Goal: Task Accomplishment & Management: Manage account settings

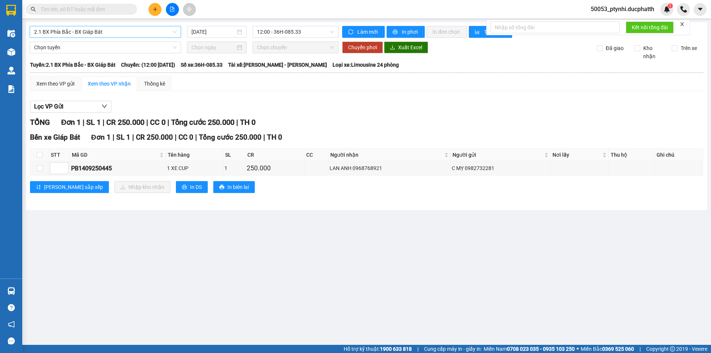
click at [131, 32] on span "2.1 BX Phía Bắc - BX Giáp Bát" at bounding box center [105, 31] width 142 height 11
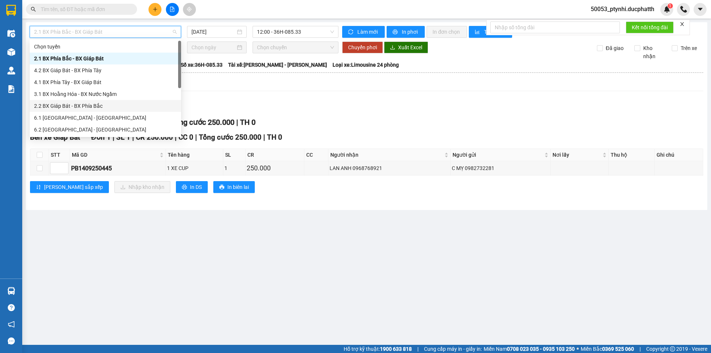
click at [68, 108] on div "2.2 BX Giáp Bát - BX Phía Bắc" at bounding box center [105, 106] width 142 height 8
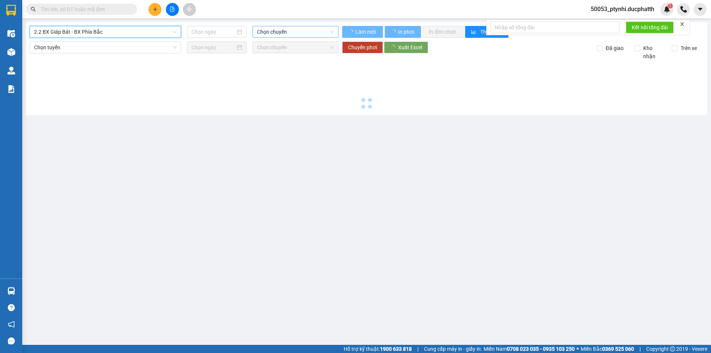
click at [309, 34] on span "Chọn chuyến" at bounding box center [295, 31] width 77 height 11
type input "[DATE]"
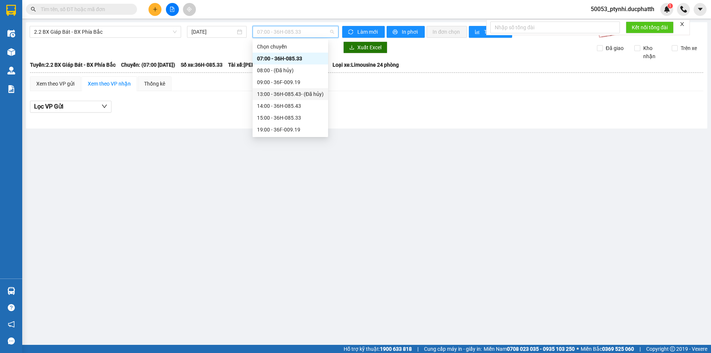
click at [272, 95] on div "13:00 - 36H-085.43 - (Đã hủy)" at bounding box center [290, 94] width 67 height 8
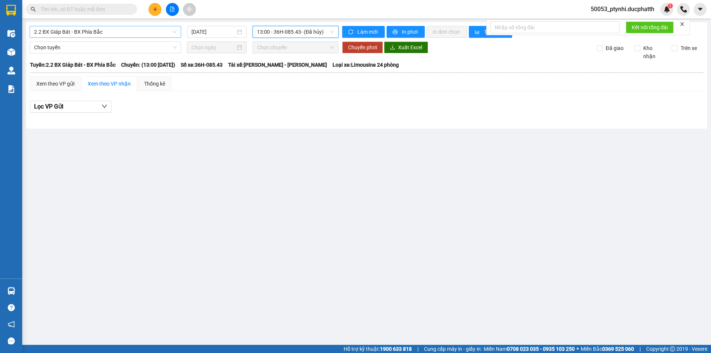
click at [97, 30] on span "2.2 BX Giáp Bát - BX Phía Bắc" at bounding box center [105, 31] width 142 height 11
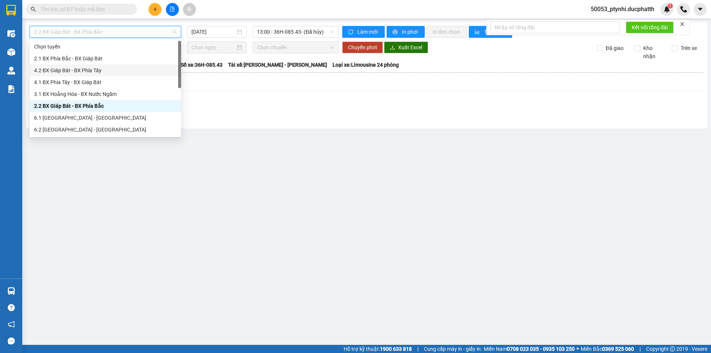
click at [93, 70] on div "4.2 BX Giáp Bát - BX Phía Tây" at bounding box center [105, 70] width 142 height 8
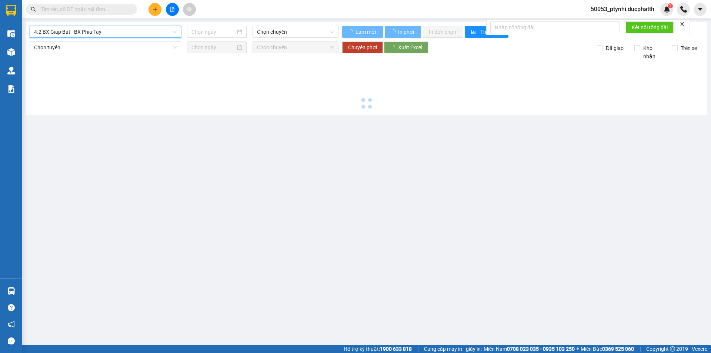
type input "[DATE]"
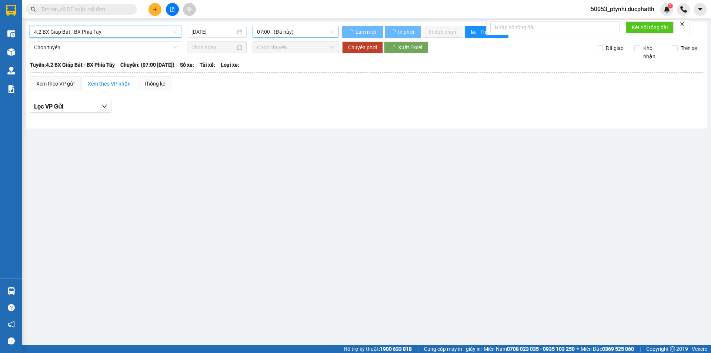
click at [293, 31] on span "07:00 - (Đã hủy)" at bounding box center [295, 31] width 77 height 11
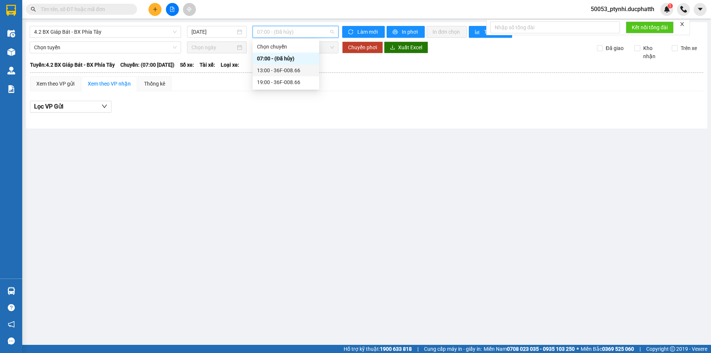
click at [291, 68] on div "13:00 - 36F-008.66" at bounding box center [286, 70] width 58 height 8
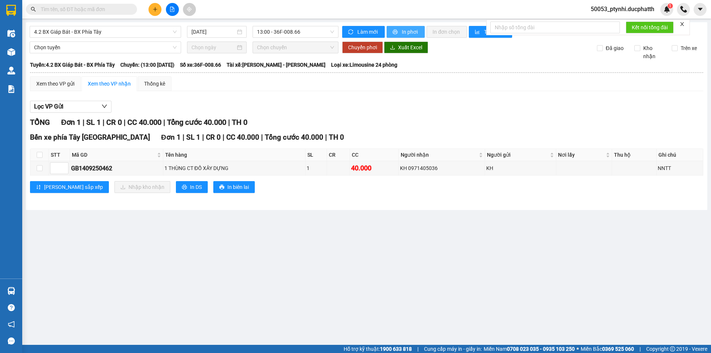
click at [407, 35] on span "In phơi" at bounding box center [410, 32] width 17 height 8
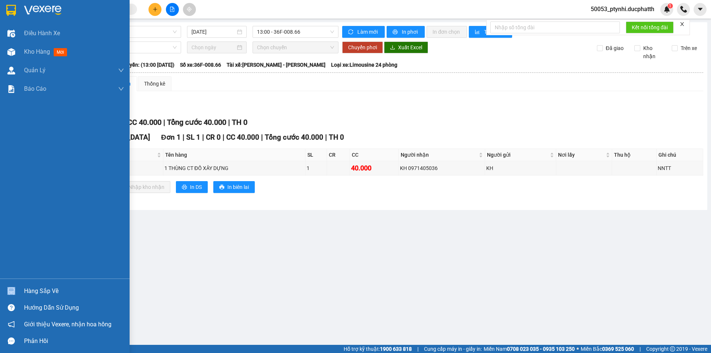
click at [26, 294] on div "Hàng sắp về" at bounding box center [65, 290] width 130 height 17
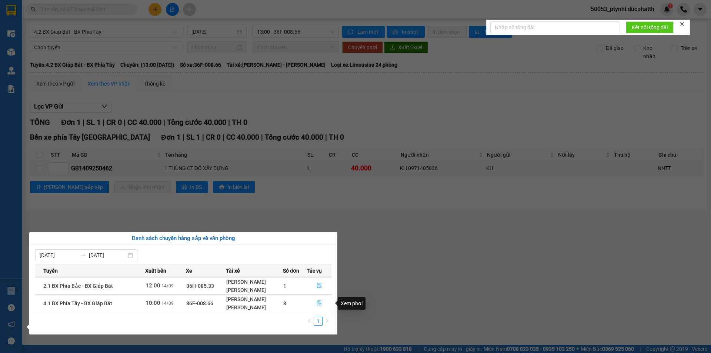
click at [315, 304] on button "button" at bounding box center [319, 303] width 24 height 12
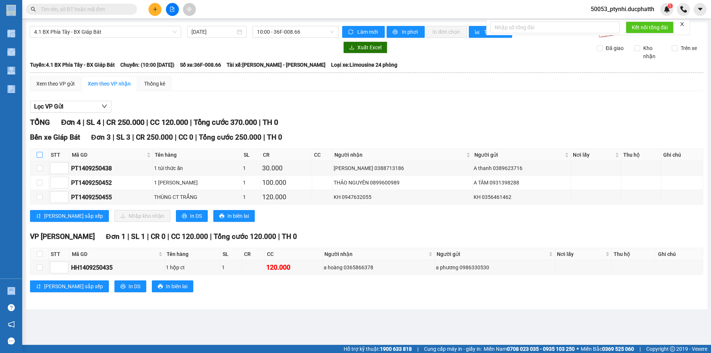
click at [37, 153] on input "checkbox" at bounding box center [40, 155] width 6 height 6
checkbox input "true"
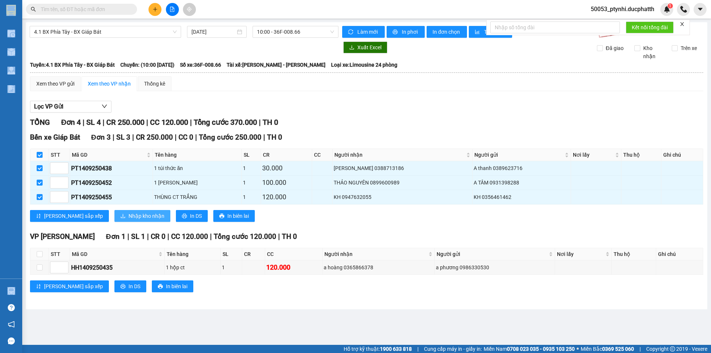
click at [117, 221] on button "Nhập kho nhận" at bounding box center [142, 216] width 56 height 12
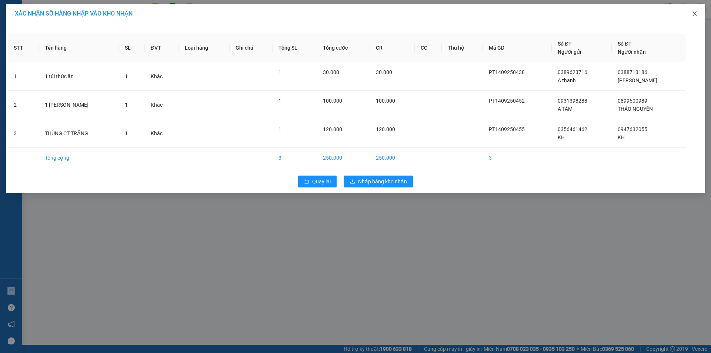
click at [690, 14] on span "Close" at bounding box center [694, 14] width 21 height 21
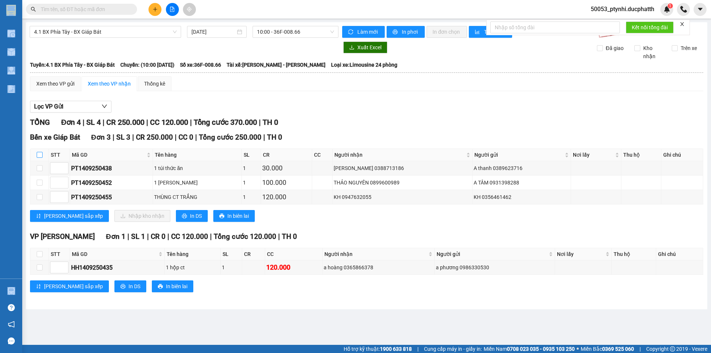
click at [39, 156] on input "checkbox" at bounding box center [40, 155] width 6 height 6
checkbox input "true"
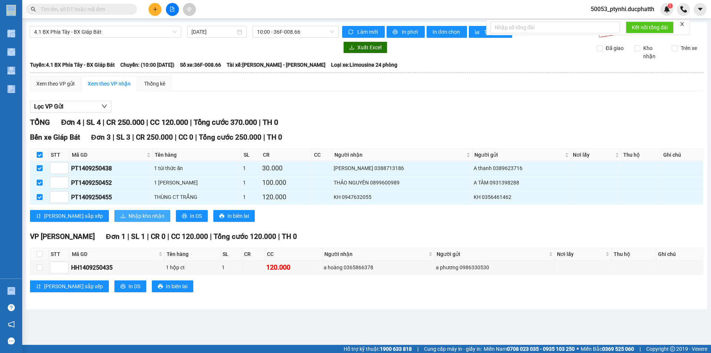
click at [128, 217] on span "Nhập kho nhận" at bounding box center [146, 216] width 36 height 8
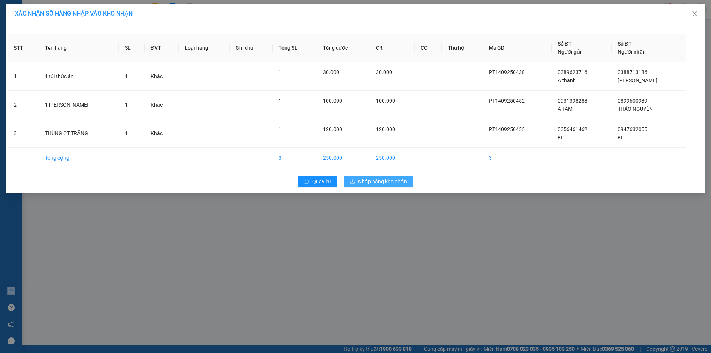
click at [362, 180] on span "Nhập hàng kho nhận" at bounding box center [382, 181] width 49 height 8
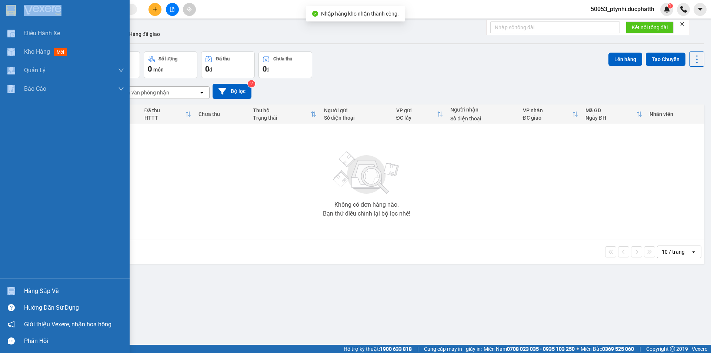
click at [30, 290] on div "Hàng sắp về" at bounding box center [74, 290] width 100 height 11
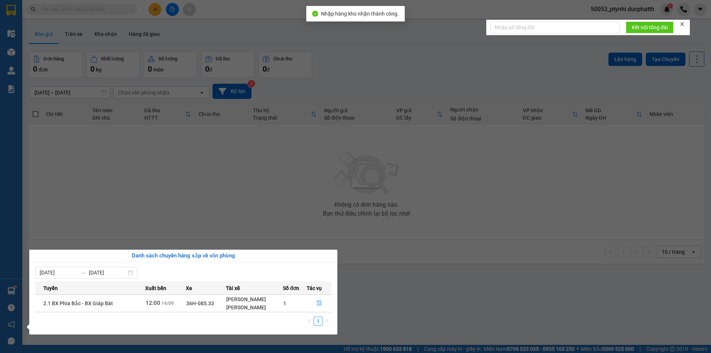
click at [250, 210] on section "Kết quả tìm kiếm ( 0 ) Bộ lọc No Data 50053_ptynhi.ducphatth 1 Điều hành xe Kho…" at bounding box center [355, 176] width 711 height 353
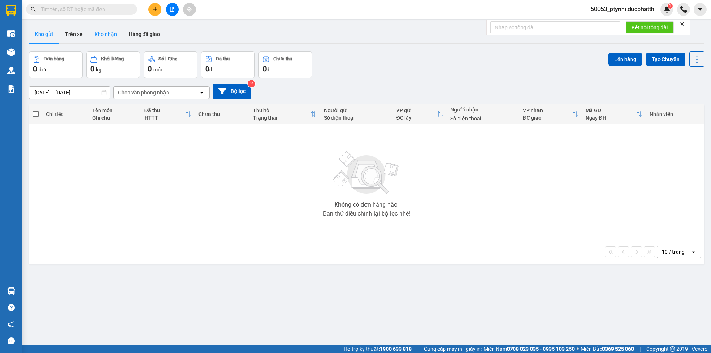
click at [104, 32] on button "Kho nhận" at bounding box center [105, 34] width 34 height 18
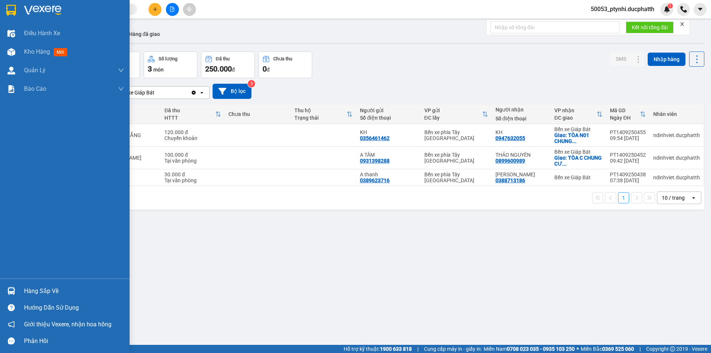
drag, startPoint x: 33, startPoint y: 286, endPoint x: 37, endPoint y: 282, distance: 5.8
click at [33, 286] on div "Hàng sắp về" at bounding box center [74, 290] width 100 height 11
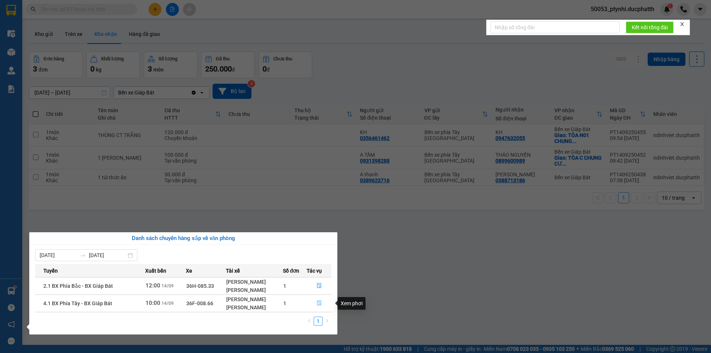
click at [315, 303] on button "button" at bounding box center [319, 303] width 24 height 12
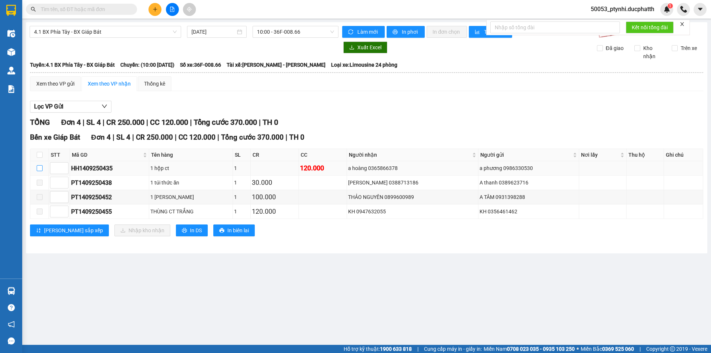
click at [39, 171] on input "checkbox" at bounding box center [40, 168] width 6 height 6
checkbox input "true"
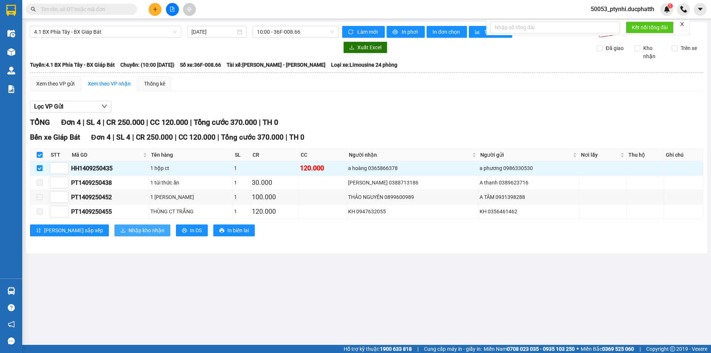
click at [128, 229] on span "Nhập kho nhận" at bounding box center [146, 230] width 36 height 8
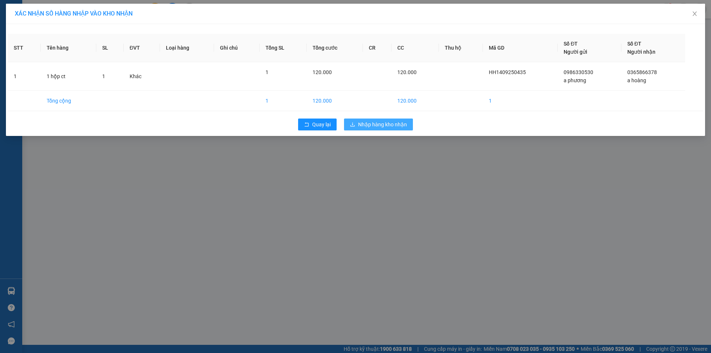
click at [393, 125] on span "Nhập hàng kho nhận" at bounding box center [382, 124] width 49 height 8
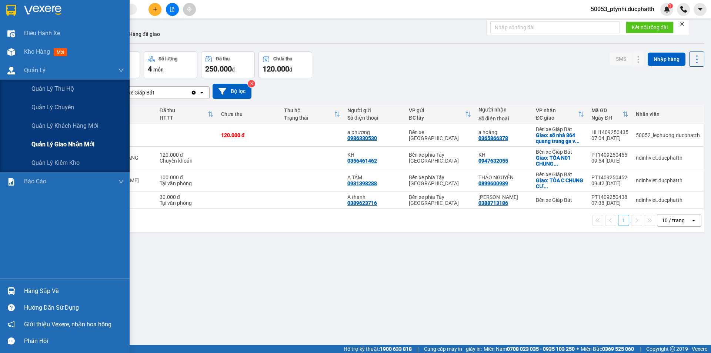
click at [41, 140] on span "Quản lý giao nhận mới" at bounding box center [62, 144] width 63 height 9
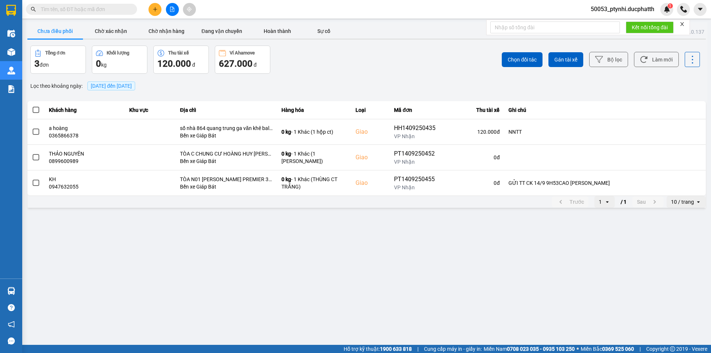
click at [35, 108] on span at bounding box center [36, 110] width 7 height 7
click at [32, 106] on input "checkbox" at bounding box center [32, 106] width 0 height 0
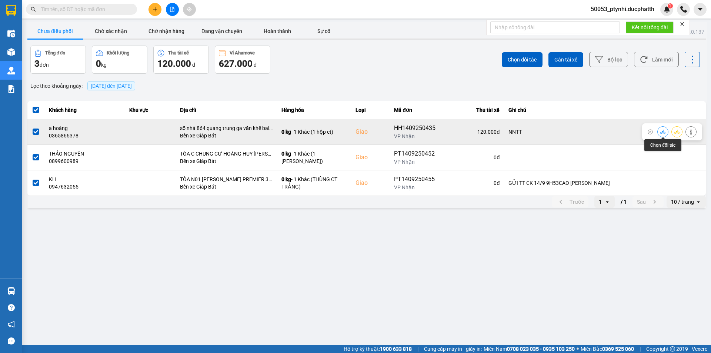
click at [664, 133] on icon at bounding box center [662, 132] width 5 height 4
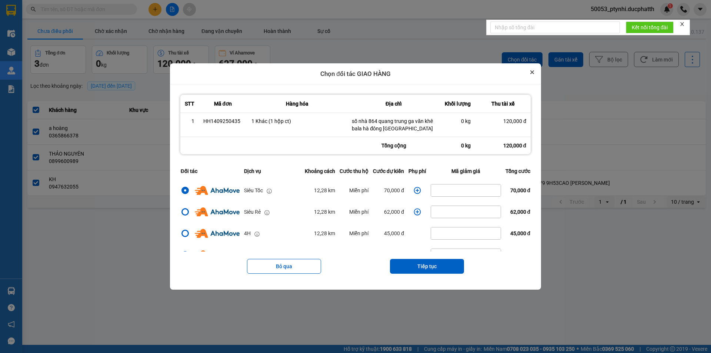
click at [536, 75] on button "Close" at bounding box center [531, 72] width 9 height 9
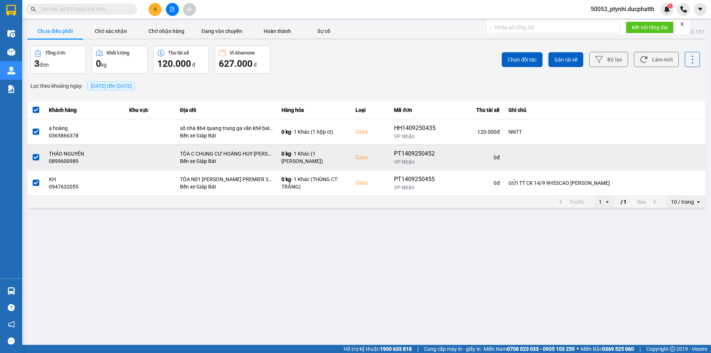
click at [37, 157] on span at bounding box center [36, 157] width 7 height 7
click at [32, 153] on input "checkbox" at bounding box center [32, 153] width 0 height 0
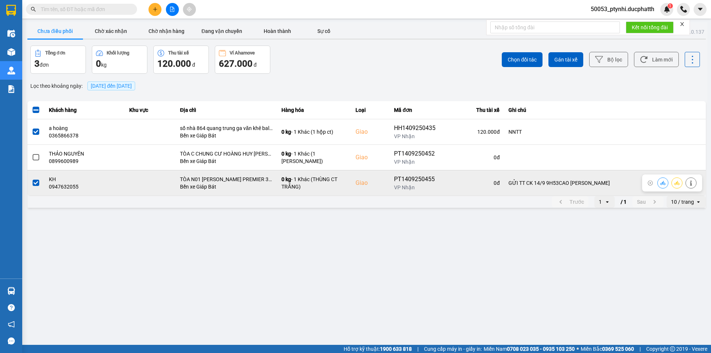
click at [33, 184] on span at bounding box center [36, 183] width 7 height 7
click at [32, 179] on input "checkbox" at bounding box center [32, 179] width 0 height 0
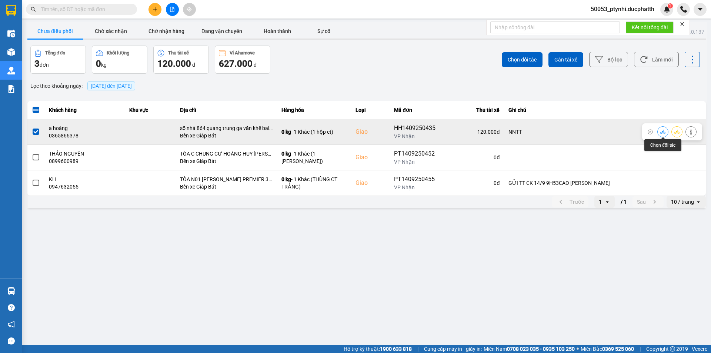
click at [660, 135] on button at bounding box center [662, 131] width 10 height 13
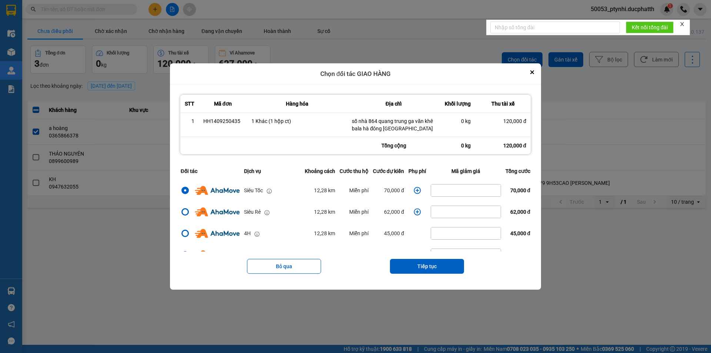
click at [415, 191] on icon "dialog" at bounding box center [416, 190] width 7 height 7
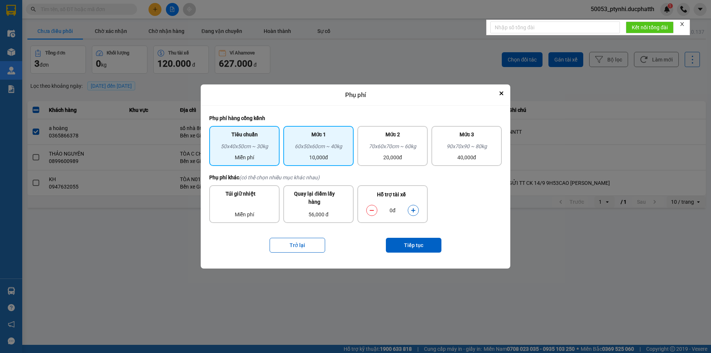
click at [322, 149] on div "60x50x60cm ~ 40kg" at bounding box center [318, 147] width 61 height 11
click at [415, 207] on button "dialog" at bounding box center [413, 210] width 10 height 13
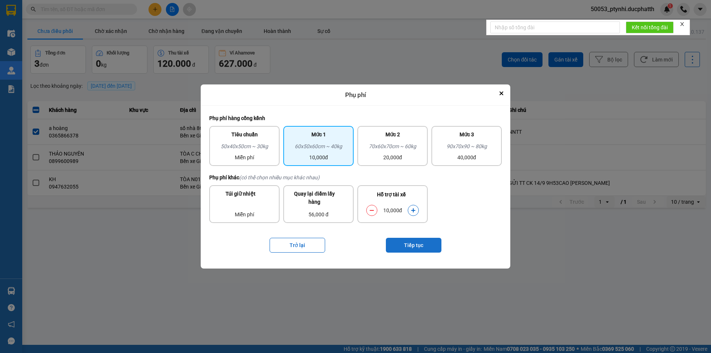
click at [412, 241] on button "Tiếp tục" at bounding box center [414, 245] width 56 height 15
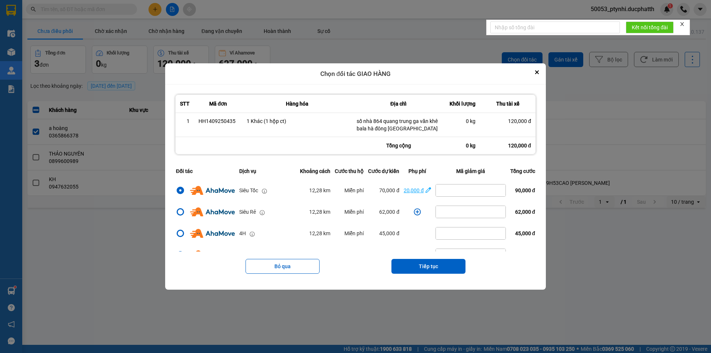
click at [403, 191] on div "20,000 đ" at bounding box center [413, 190] width 20 height 8
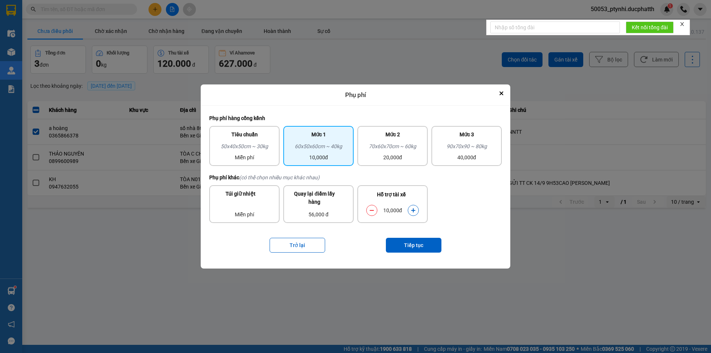
click at [321, 154] on div "10,000đ" at bounding box center [318, 157] width 61 height 8
click at [237, 146] on div "50x40x50cm ~ 30kg" at bounding box center [244, 147] width 61 height 11
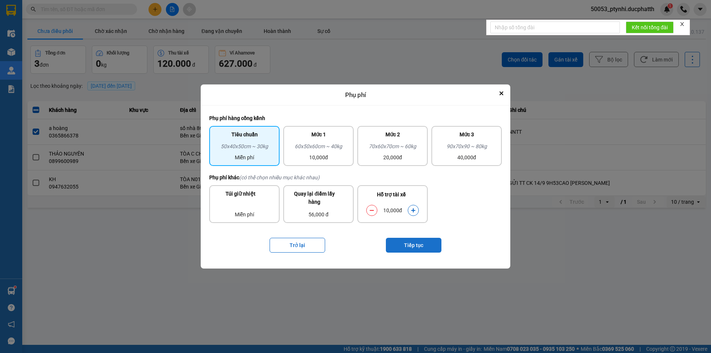
click at [419, 245] on button "Tiếp tục" at bounding box center [414, 245] width 56 height 15
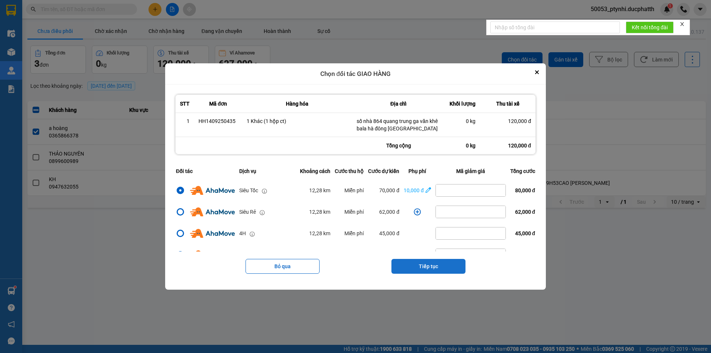
click at [450, 263] on button "Tiếp tục" at bounding box center [428, 266] width 74 height 15
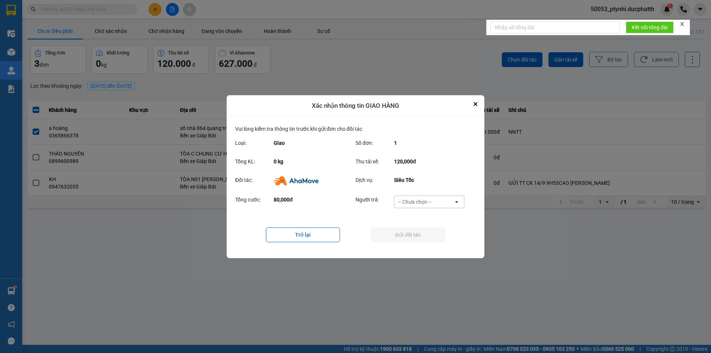
click at [436, 212] on div "Người trả: -- Chưa chọn -- open" at bounding box center [411, 203] width 113 height 17
click at [432, 201] on div "-- Chưa chọn --" at bounding box center [423, 202] width 59 height 12
click at [426, 243] on span "Ví Ahamove" at bounding box center [414, 243] width 30 height 7
click at [421, 230] on button "Gửi đối tác" at bounding box center [408, 234] width 74 height 15
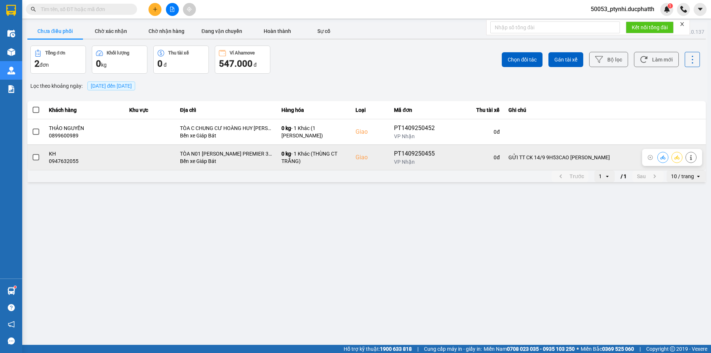
click at [32, 160] on label at bounding box center [36, 157] width 8 height 8
click at [32, 153] on input "checkbox" at bounding box center [32, 153] width 0 height 0
click at [663, 158] on icon at bounding box center [662, 157] width 5 height 4
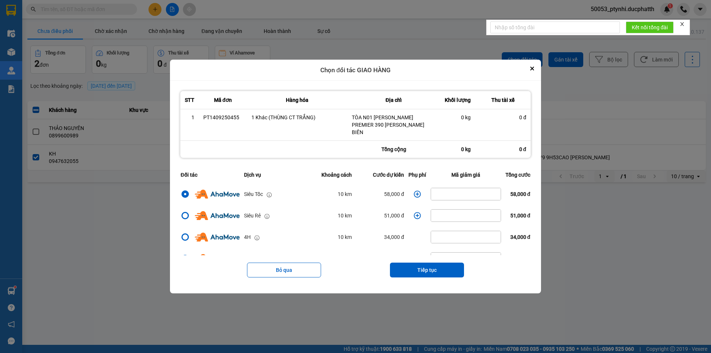
click at [415, 194] on icon "dialog" at bounding box center [417, 194] width 7 height 7
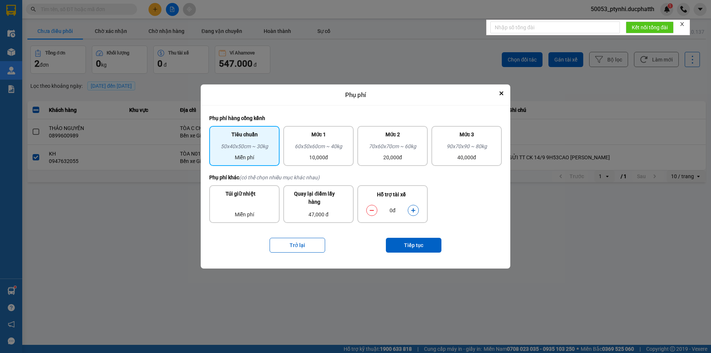
click at [414, 210] on icon "dialog" at bounding box center [413, 210] width 4 height 4
click at [420, 245] on button "Tiếp tục" at bounding box center [414, 245] width 56 height 15
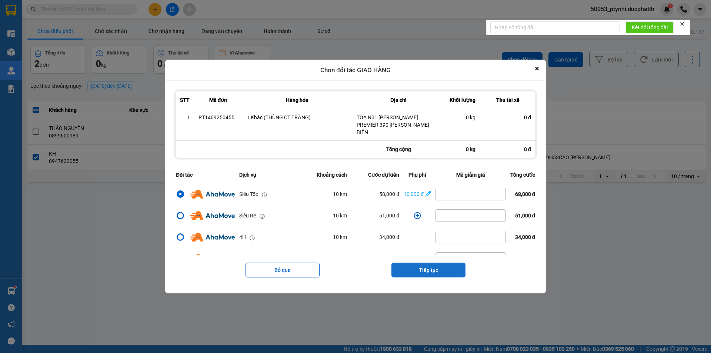
click at [430, 265] on button "Tiếp tục" at bounding box center [428, 269] width 74 height 15
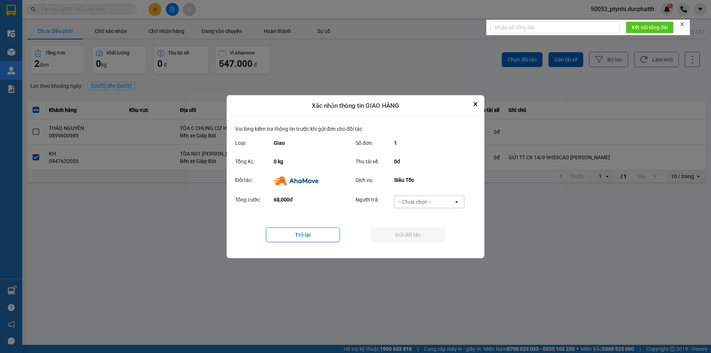
click at [414, 207] on div "-- Chưa chọn --" at bounding box center [423, 202] width 59 height 12
click at [418, 240] on span "Ví Ahamove" at bounding box center [414, 243] width 30 height 7
click at [418, 239] on button "Gửi đối tác" at bounding box center [408, 234] width 74 height 15
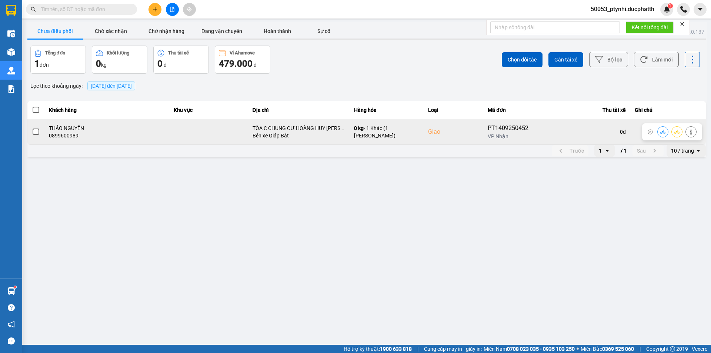
click at [36, 130] on span at bounding box center [36, 131] width 7 height 7
click at [32, 128] on input "checkbox" at bounding box center [32, 128] width 0 height 0
click at [664, 132] on icon at bounding box center [662, 132] width 5 height 4
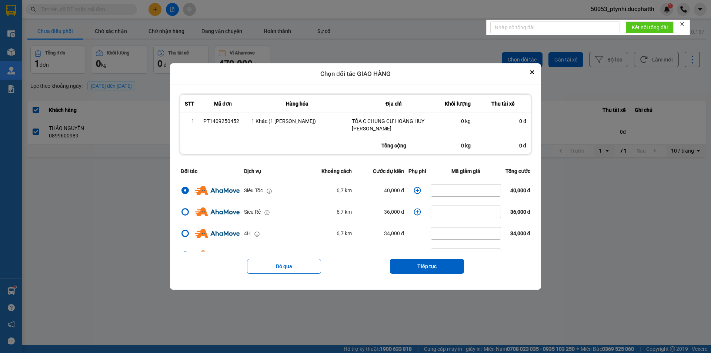
click at [415, 190] on icon "dialog" at bounding box center [417, 190] width 7 height 7
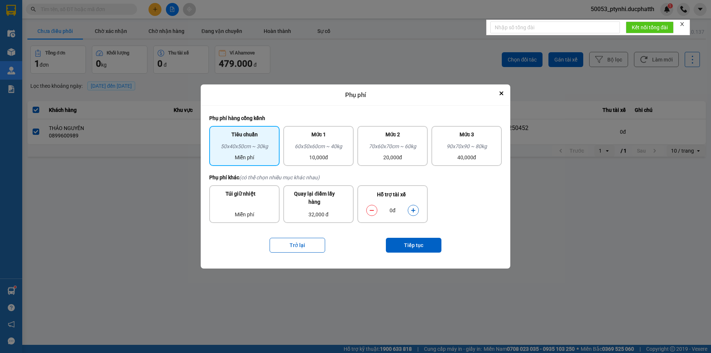
click at [413, 208] on icon "dialog" at bounding box center [412, 210] width 5 height 5
click at [410, 244] on button "Tiếp tục" at bounding box center [414, 245] width 56 height 15
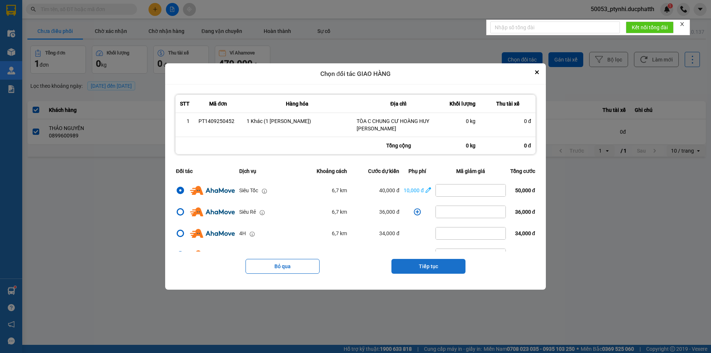
click at [418, 264] on button "Tiếp tục" at bounding box center [428, 266] width 74 height 15
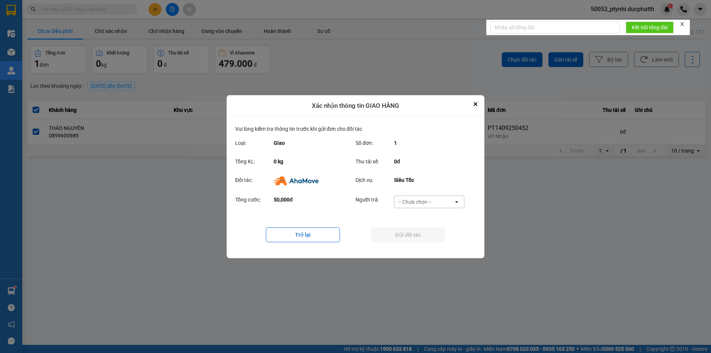
click at [424, 204] on div "-- Chưa chọn --" at bounding box center [414, 201] width 33 height 7
click at [423, 242] on span "Ví Ahamove" at bounding box center [414, 243] width 30 height 7
click at [423, 233] on button "Gửi đối tác" at bounding box center [408, 234] width 74 height 15
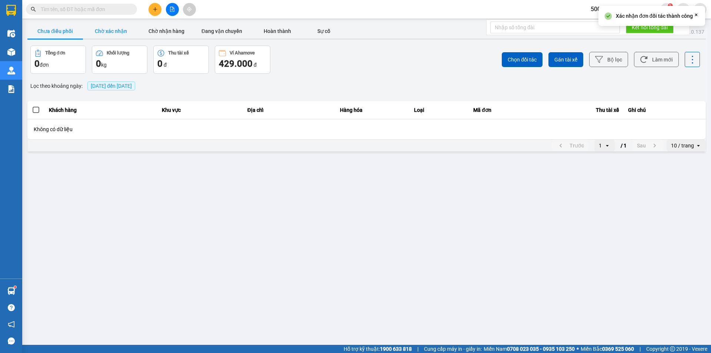
click at [114, 33] on button "Chờ xác nhận" at bounding box center [111, 31] width 56 height 15
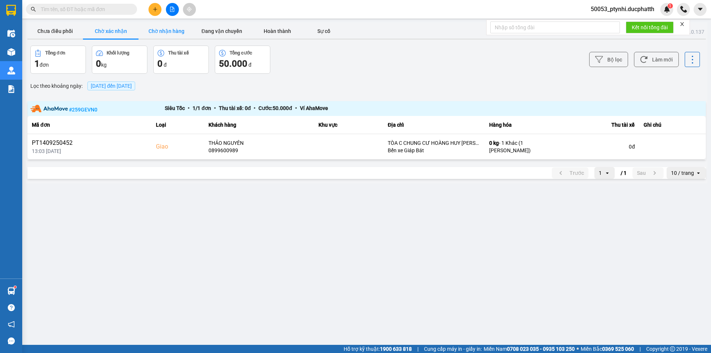
click at [174, 36] on button "Chờ nhận hàng" at bounding box center [166, 31] width 56 height 15
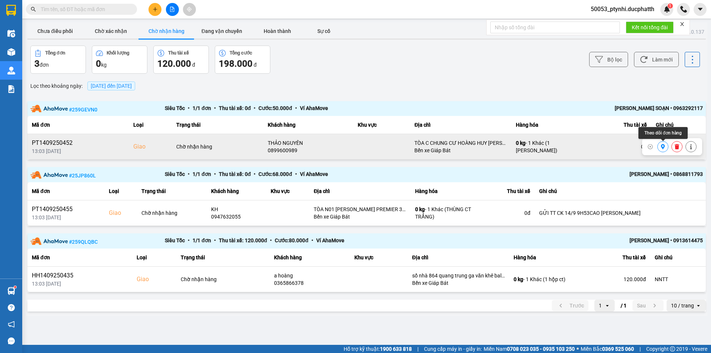
click at [666, 147] on button at bounding box center [662, 146] width 10 height 13
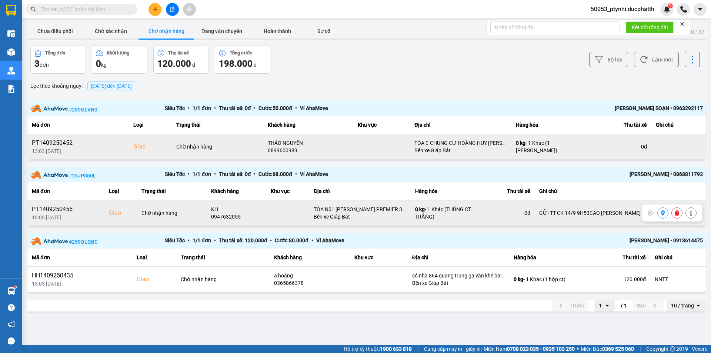
click at [661, 212] on icon at bounding box center [663, 212] width 4 height 5
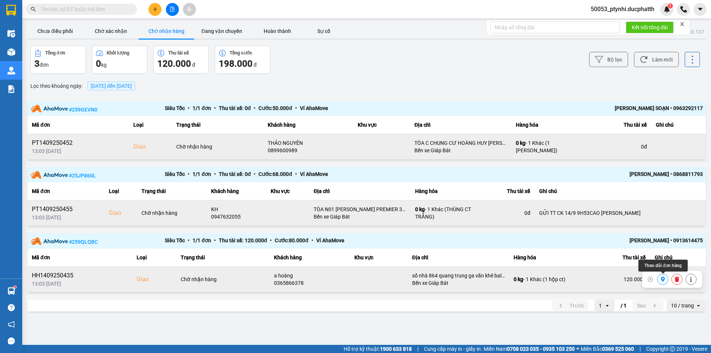
click at [659, 278] on button at bounding box center [662, 279] width 10 height 13
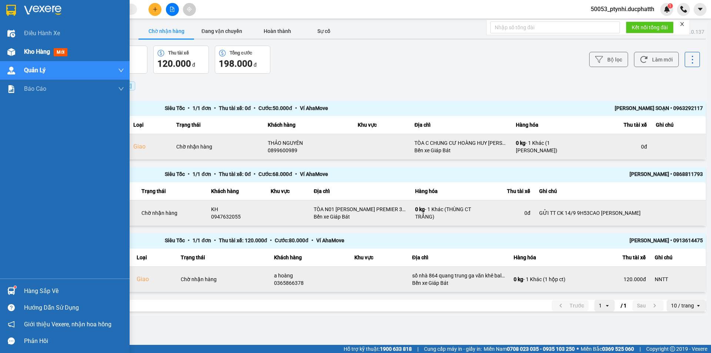
click at [20, 51] on div "Kho hàng mới" at bounding box center [65, 52] width 130 height 19
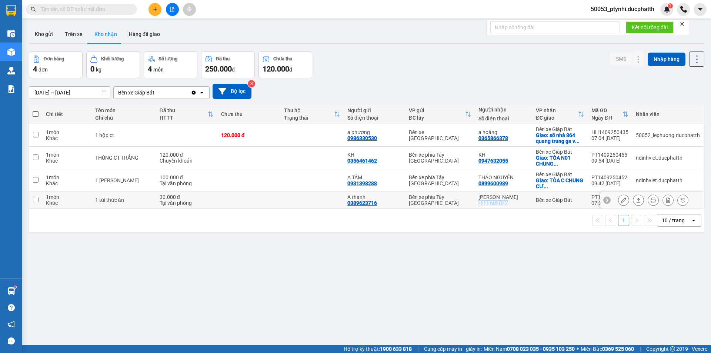
copy div "0388713186"
drag, startPoint x: 477, startPoint y: 201, endPoint x: 509, endPoint y: 206, distance: 32.1
click at [509, 206] on td "Khánh Vân 0388713186" at bounding box center [502, 200] width 57 height 17
checkbox input "true"
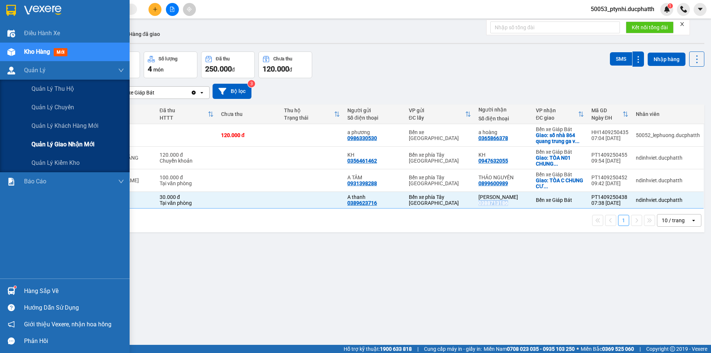
click at [48, 138] on div "Quản lý giao nhận mới" at bounding box center [77, 144] width 93 height 19
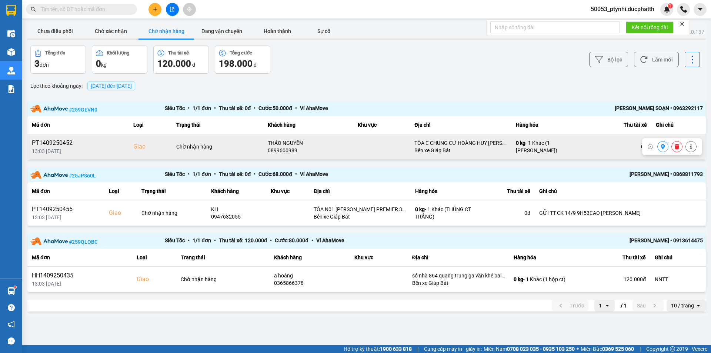
drag, startPoint x: 657, startPoint y: 148, endPoint x: 661, endPoint y: 148, distance: 4.1
click at [661, 148] on div at bounding box center [662, 146] width 11 height 11
click at [661, 148] on icon at bounding box center [662, 146] width 5 height 5
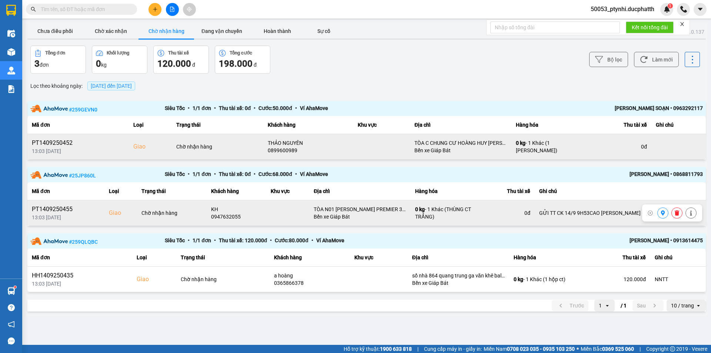
click at [661, 214] on icon at bounding box center [662, 212] width 5 height 5
click at [677, 212] on icon at bounding box center [676, 212] width 4 height 5
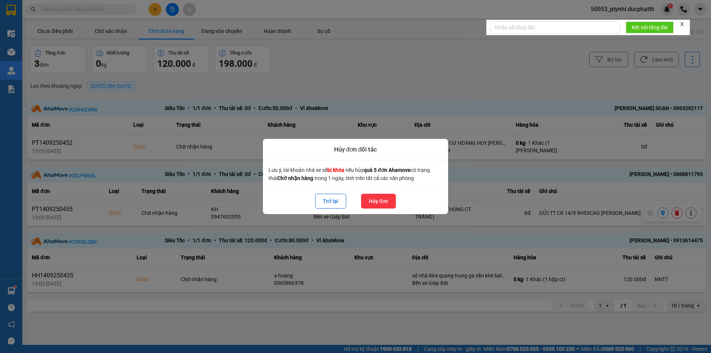
click at [376, 202] on button "Hủy đơn" at bounding box center [378, 201] width 35 height 15
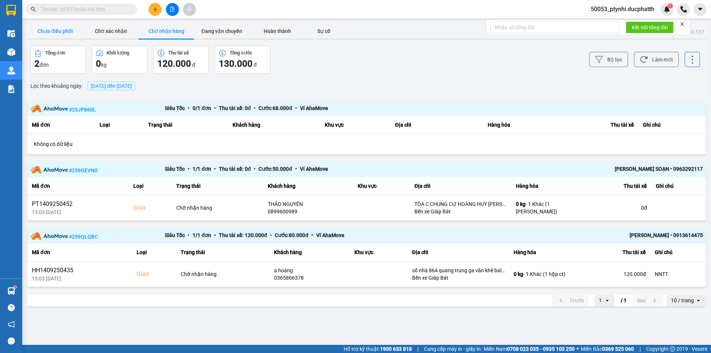
click at [59, 30] on button "Chưa điều phối" at bounding box center [55, 31] width 56 height 15
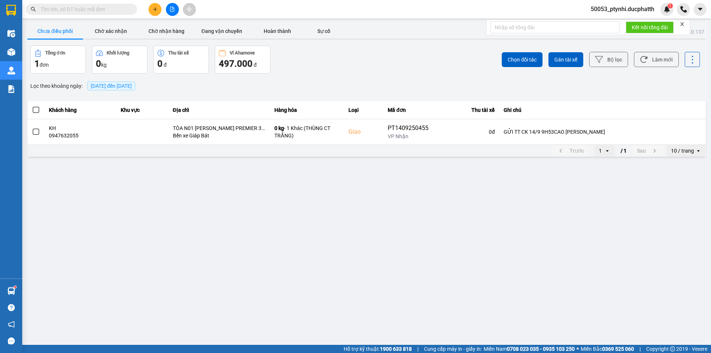
click at [37, 110] on span at bounding box center [36, 110] width 7 height 7
click at [32, 106] on input "checkbox" at bounding box center [32, 106] width 0 height 0
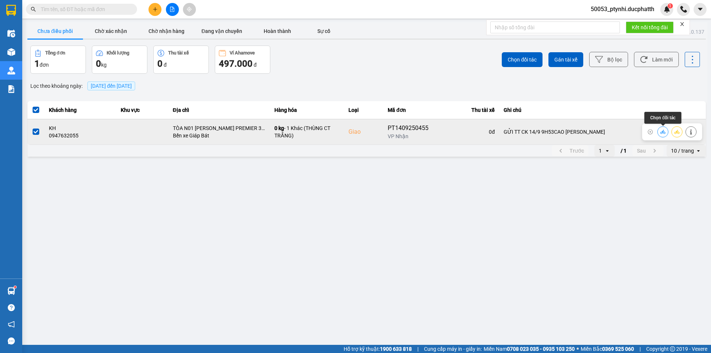
click at [662, 131] on icon at bounding box center [662, 132] width 5 height 4
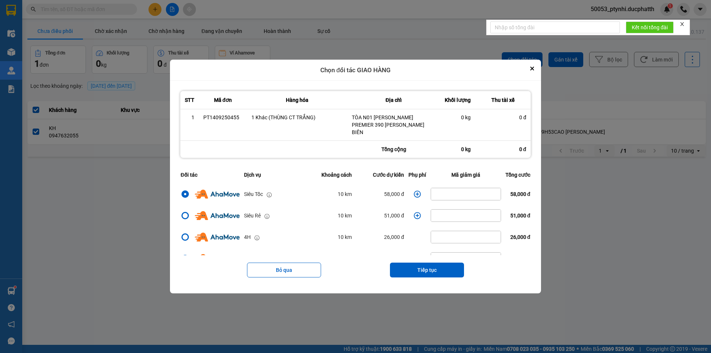
click at [410, 193] on td "dialog" at bounding box center [417, 193] width 22 height 21
click at [413, 194] on icon "dialog" at bounding box center [416, 193] width 7 height 7
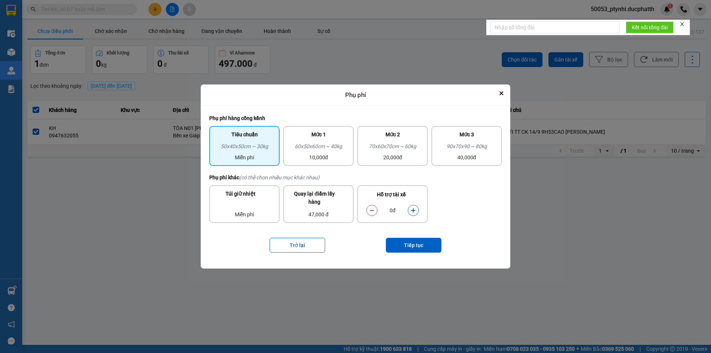
click at [409, 208] on button "dialog" at bounding box center [413, 210] width 10 height 13
click at [413, 246] on button "Tiếp tục" at bounding box center [414, 245] width 56 height 15
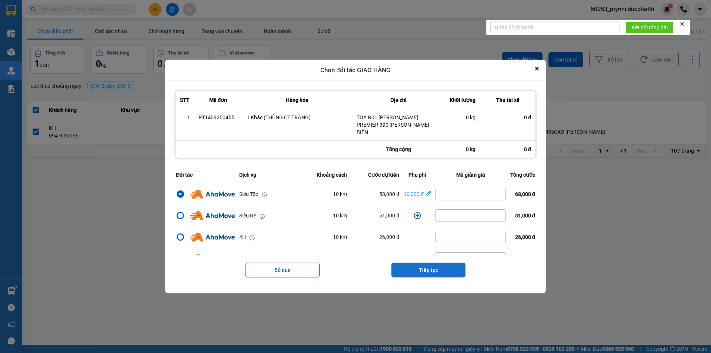
click at [435, 271] on button "Tiếp tục" at bounding box center [428, 269] width 74 height 15
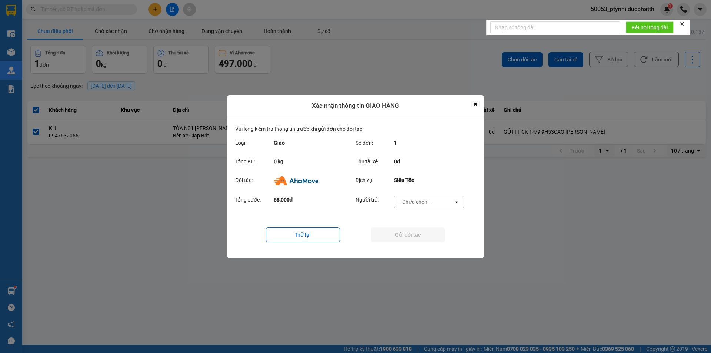
click at [429, 205] on div "-- Chưa chọn --" at bounding box center [414, 201] width 33 height 7
click at [430, 241] on div "Ví Ahamove" at bounding box center [428, 243] width 70 height 13
click at [423, 237] on button "Gửi đối tác" at bounding box center [408, 234] width 74 height 15
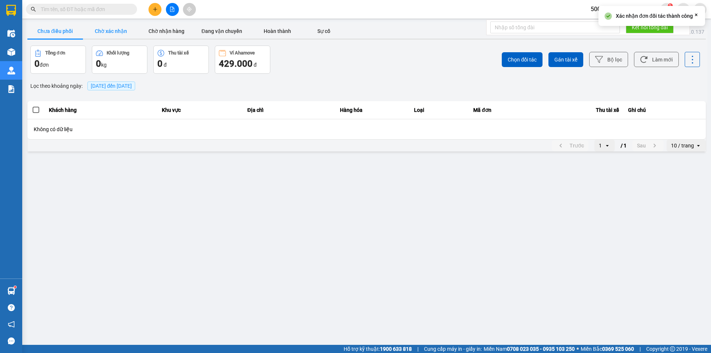
click at [118, 34] on button "Chờ xác nhận" at bounding box center [111, 31] width 56 height 15
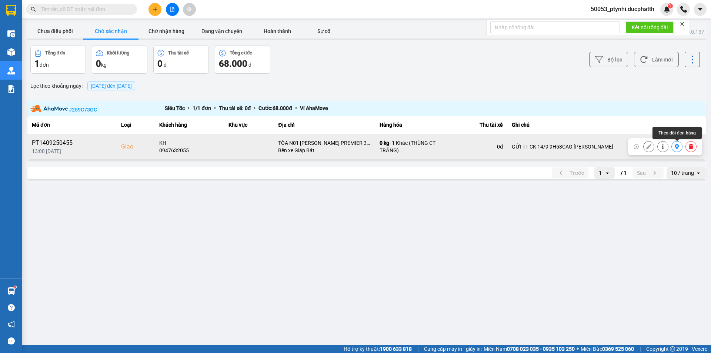
click at [675, 147] on icon at bounding box center [676, 146] width 5 height 5
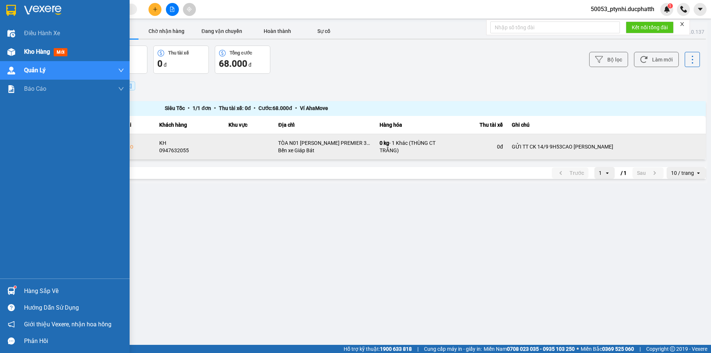
click at [16, 51] on div at bounding box center [11, 52] width 13 height 13
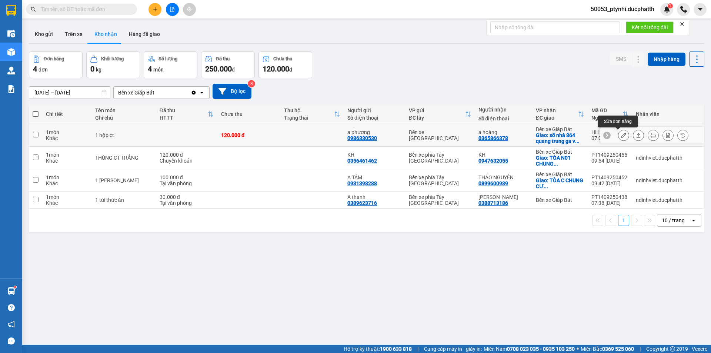
click at [621, 134] on icon at bounding box center [623, 134] width 5 height 5
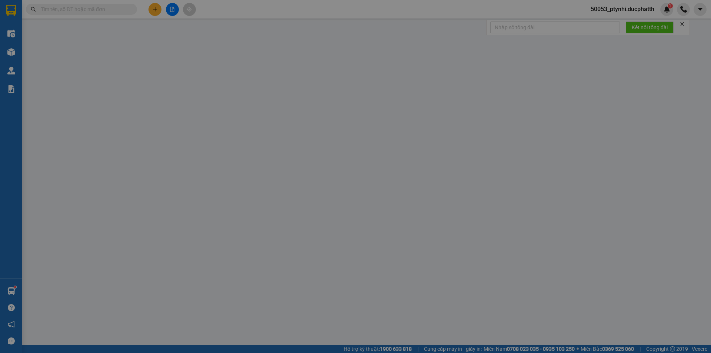
type input "0986330530"
type input "a phương"
type input "0365866378"
type input "a hoàng"
checkbox input "true"
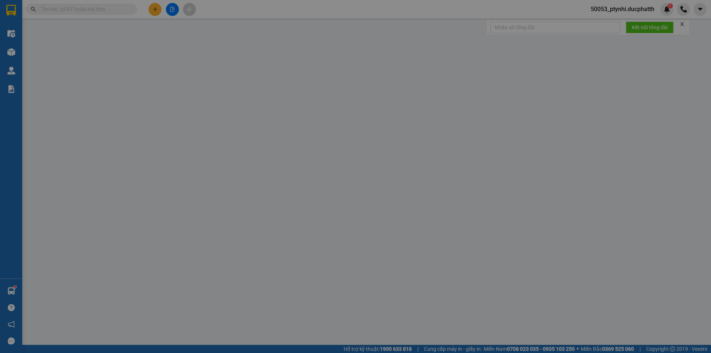
type input "số nhà 864 quang trung ga văn khê bala hà đông hà nội"
type input "NNTT"
type input "120.000"
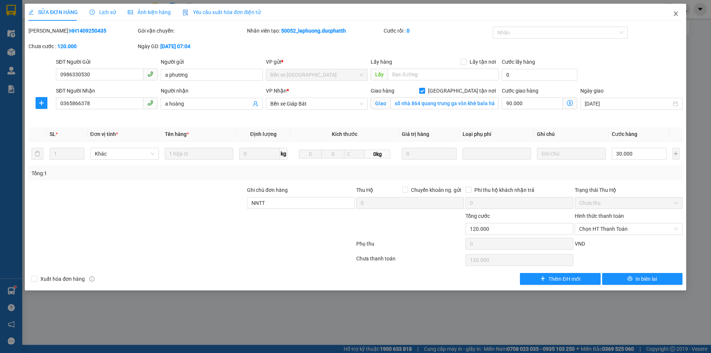
click at [678, 15] on span "Close" at bounding box center [675, 14] width 21 height 21
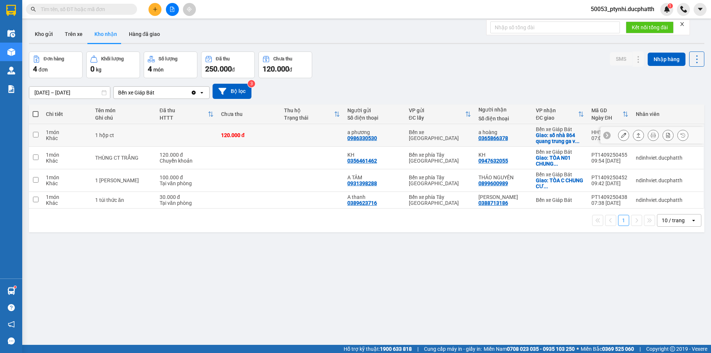
click at [282, 125] on td at bounding box center [311, 135] width 63 height 23
checkbox input "true"
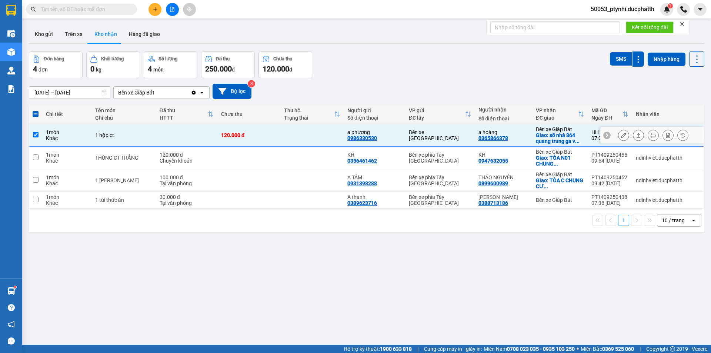
click at [618, 133] on button at bounding box center [623, 135] width 10 height 13
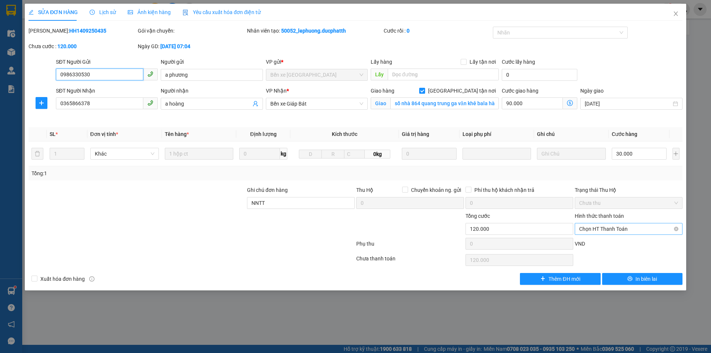
click at [635, 225] on span "Chọn HT Thanh Toán" at bounding box center [628, 228] width 99 height 11
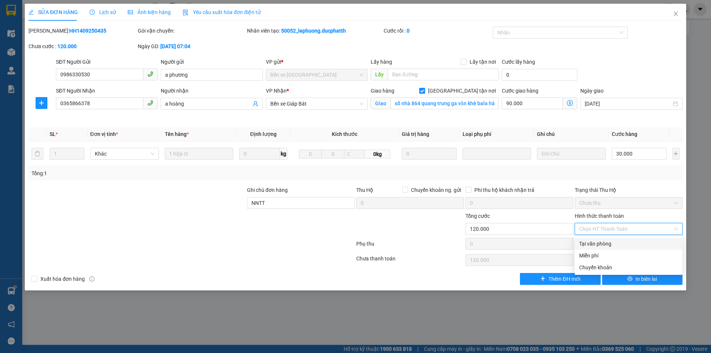
click at [621, 241] on div "Tại văn phòng" at bounding box center [628, 243] width 99 height 8
type input "0"
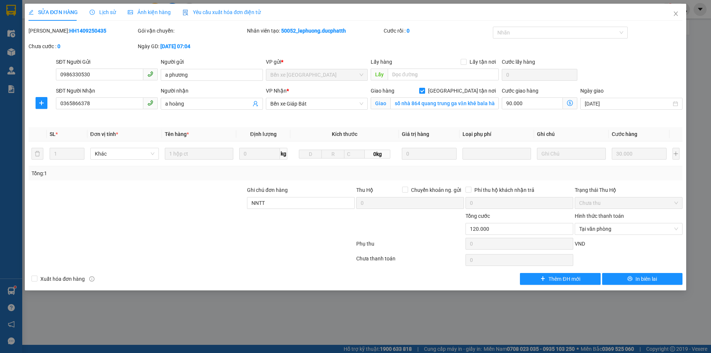
click at [591, 251] on div "VND" at bounding box center [628, 245] width 109 height 13
click at [675, 14] on icon "close" at bounding box center [675, 13] width 4 height 4
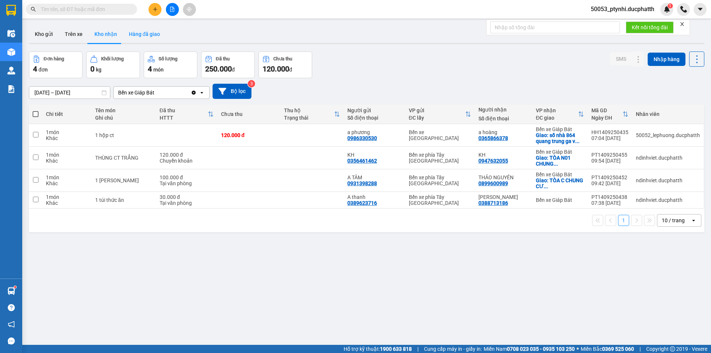
click at [144, 38] on button "Hàng đã giao" at bounding box center [144, 34] width 43 height 18
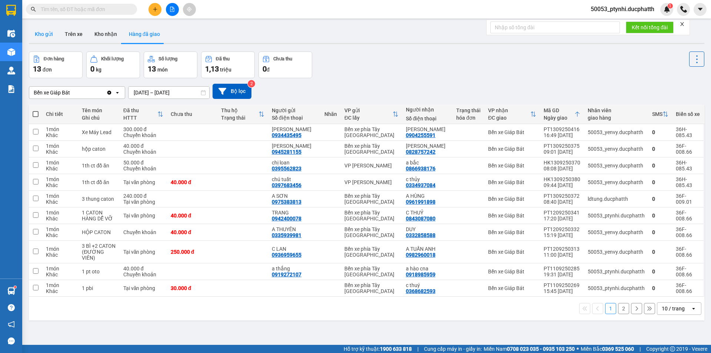
click at [44, 33] on button "Kho gửi" at bounding box center [44, 34] width 30 height 18
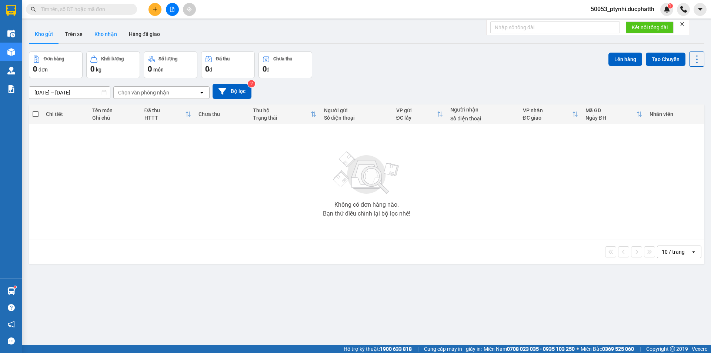
click at [108, 33] on button "Kho nhận" at bounding box center [105, 34] width 34 height 18
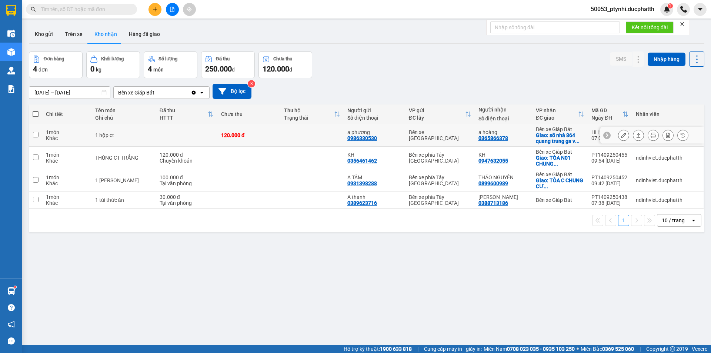
click at [453, 144] on td "Bến xe [GEOGRAPHIC_DATA]" at bounding box center [440, 135] width 70 height 23
checkbox input "true"
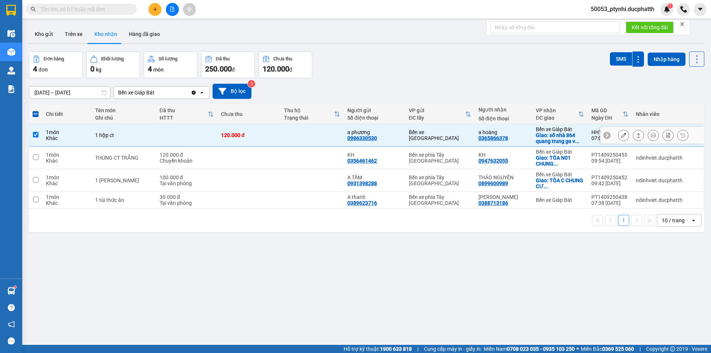
click at [621, 134] on icon at bounding box center [623, 134] width 5 height 5
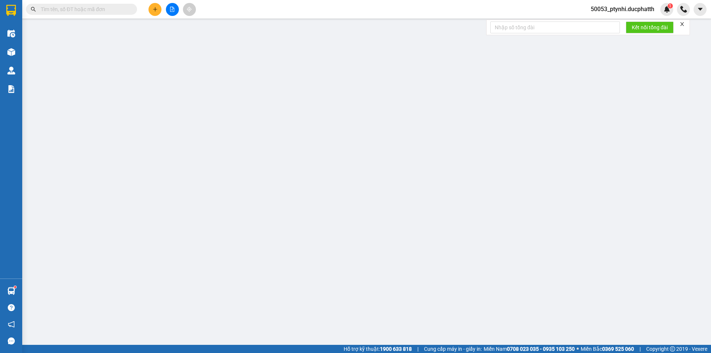
type input "0986330530"
type input "a phương"
type input "0365866378"
type input "a hoàng"
checkbox input "true"
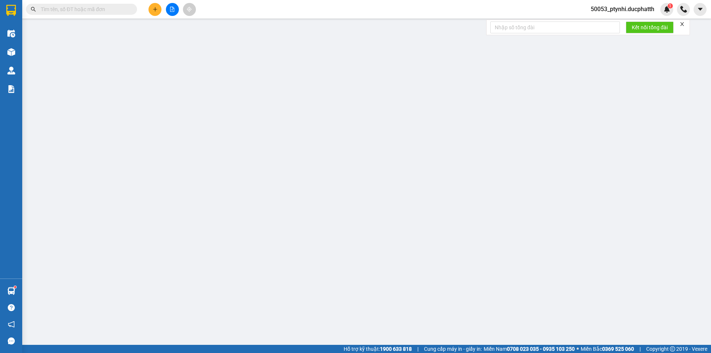
type input "số nhà 864 quang trung ga văn khê bala hà đông hà nội"
type input "NNTT"
type input "120.000"
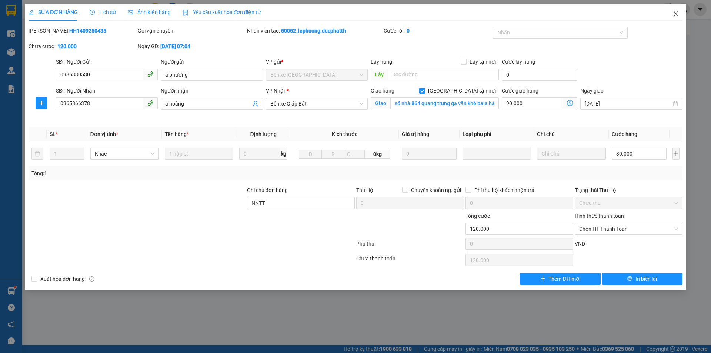
click at [678, 19] on span "Close" at bounding box center [675, 14] width 21 height 21
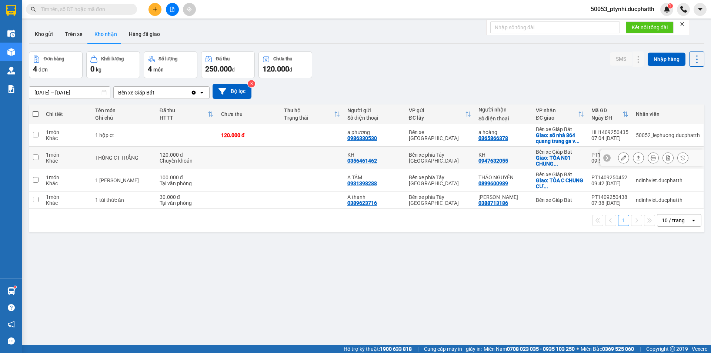
click at [249, 150] on td at bounding box center [248, 158] width 63 height 23
checkbox input "true"
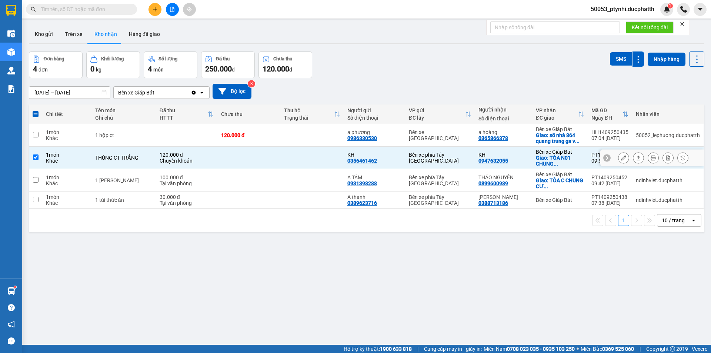
click at [621, 157] on icon at bounding box center [623, 157] width 5 height 5
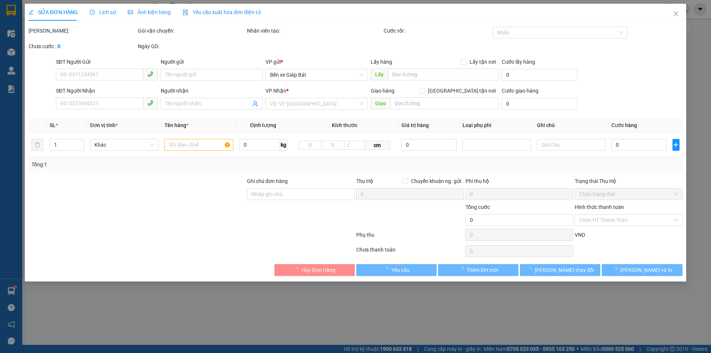
type input "0356461462"
type input "KH"
type input "0947632055"
type input "KH"
checkbox input "true"
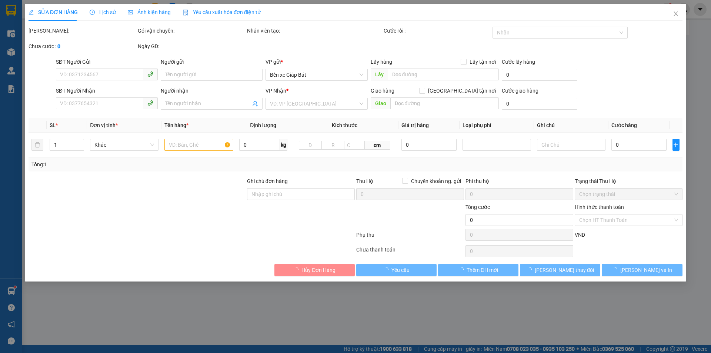
type input "TÒA N01 CHUNG CUWBERRIVER PREMIER 390 NGUYỄN VĂN CỪ LONG BIÊN"
type input "GỬI TT CK 14/9 9H53CAO THI NGỌC ANH VIETIN"
type input "120.000"
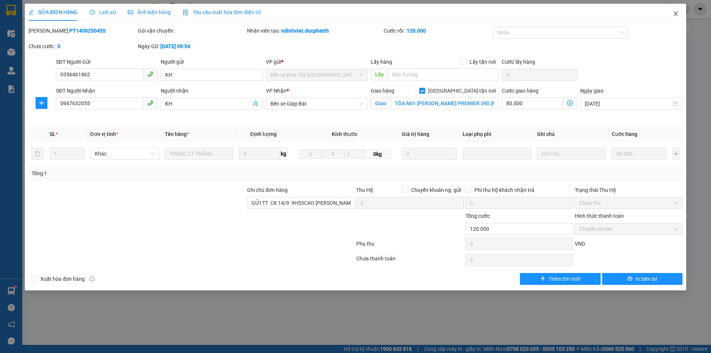
click at [672, 13] on icon "close" at bounding box center [675, 14] width 6 height 6
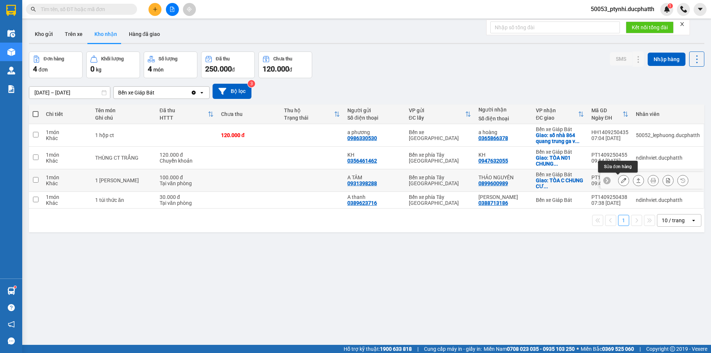
click at [621, 179] on icon at bounding box center [623, 180] width 5 height 5
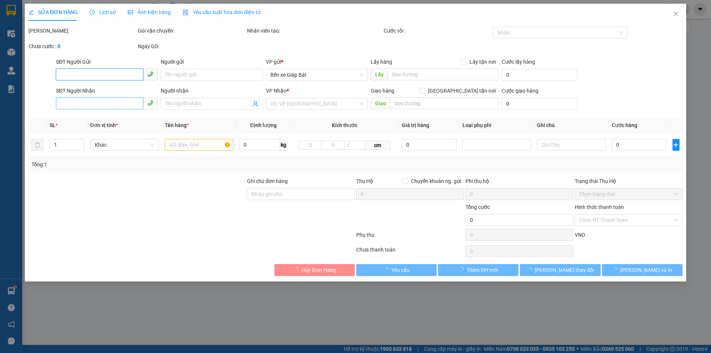
type input "0931398288"
type input "A TÂM"
type input "0899600989"
type input "THẢO NGUYÊN"
checkbox input "true"
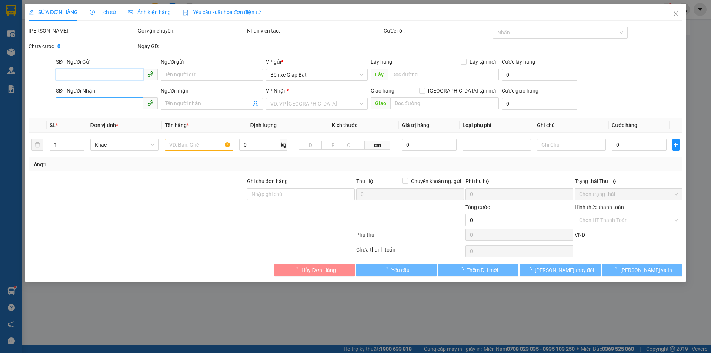
type input "TÒA C CHUNG CƯ HOÀNG HUY NGUYỄN TRÃI THANH XUÂN"
type input "100.000"
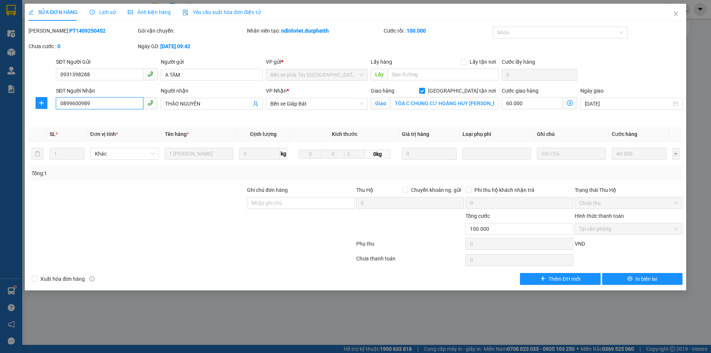
click at [125, 104] on input "0899600989" at bounding box center [99, 103] width 87 height 12
click at [114, 71] on input "0931398288" at bounding box center [99, 74] width 87 height 12
click at [482, 103] on input "TÒA C CHUNG CƯ HOÀNG HUY NGUYỄN TRÃI THANH XUÂN" at bounding box center [444, 103] width 108 height 12
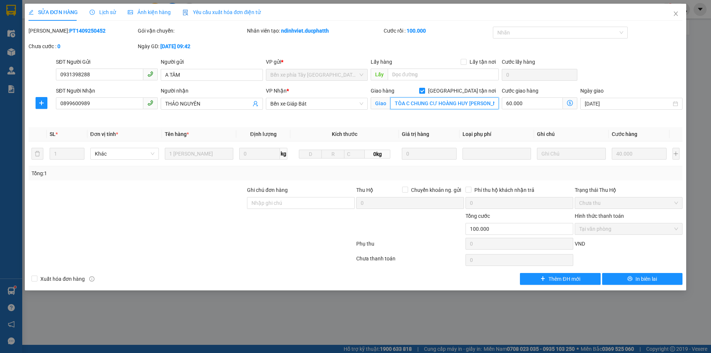
scroll to position [0, 45]
drag, startPoint x: 491, startPoint y: 101, endPoint x: 501, endPoint y: 102, distance: 10.1
click at [501, 102] on div "SĐT Người Nhận 0899600989 Người nhận THẢO NGUYÊN VP Nhận * Bến xe Giáp Bát Giao…" at bounding box center [368, 104] width 629 height 35
click at [682, 10] on span "Close" at bounding box center [675, 14] width 21 height 21
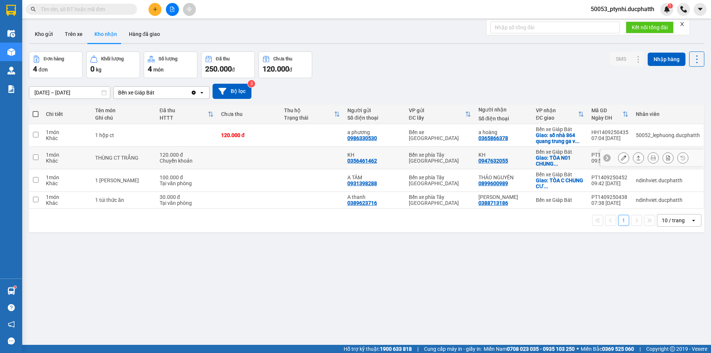
click at [621, 157] on icon at bounding box center [623, 157] width 5 height 5
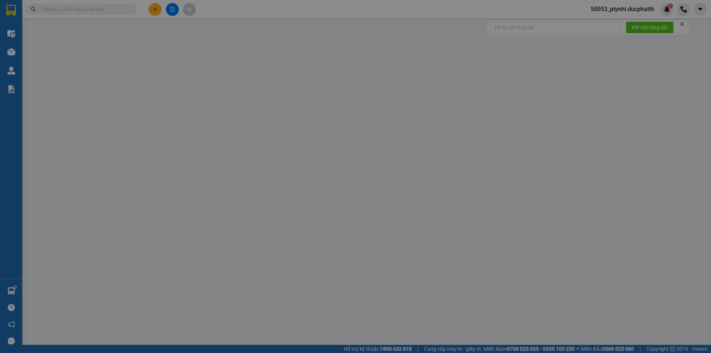
type input "0356461462"
type input "KH"
type input "0947632055"
type input "KH"
checkbox input "true"
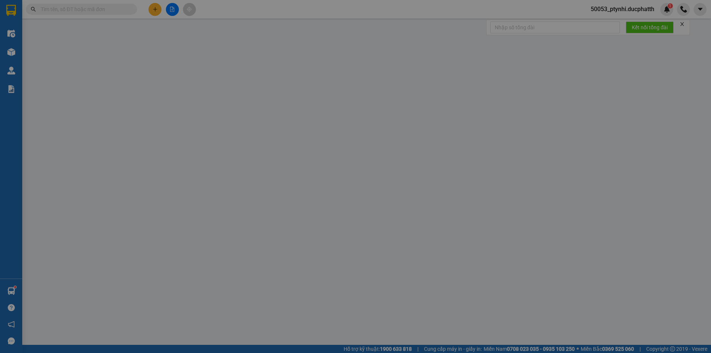
type input "TÒA N01 CHUNG CUWBERRIVER PREMIER 390 NGUYỄN VĂN CỪ LONG BIÊN"
type input "GỬI TT CK 14/9 9H53CAO THI NGỌC ANH VIETIN"
type input "120.000"
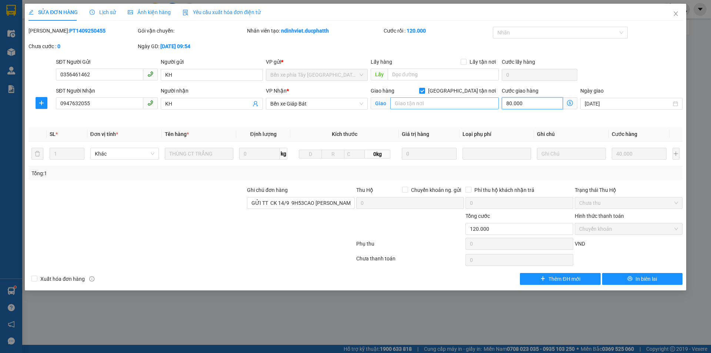
type input "0"
type input "40.000"
type input "-80.000"
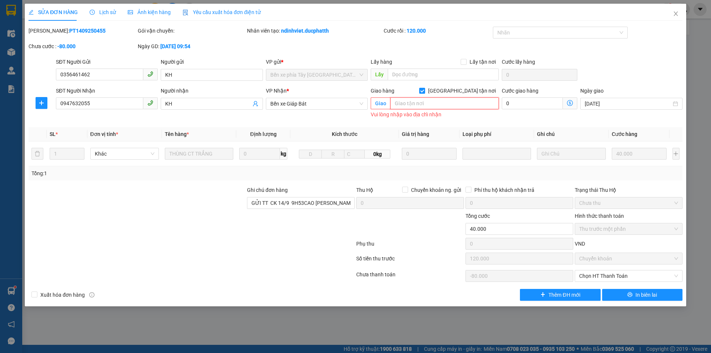
click at [490, 103] on input "text" at bounding box center [444, 103] width 108 height 12
click at [673, 13] on icon "close" at bounding box center [675, 14] width 6 height 6
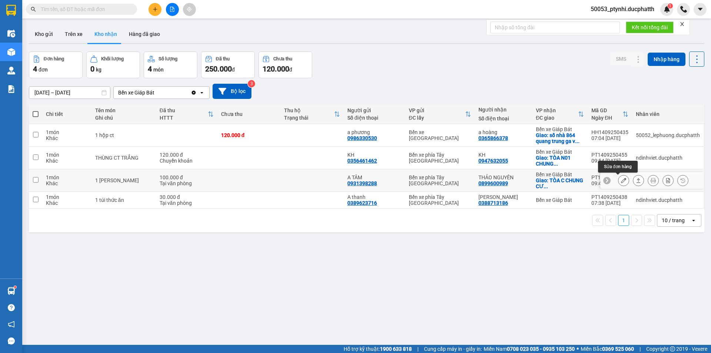
click at [621, 178] on button at bounding box center [623, 180] width 10 height 13
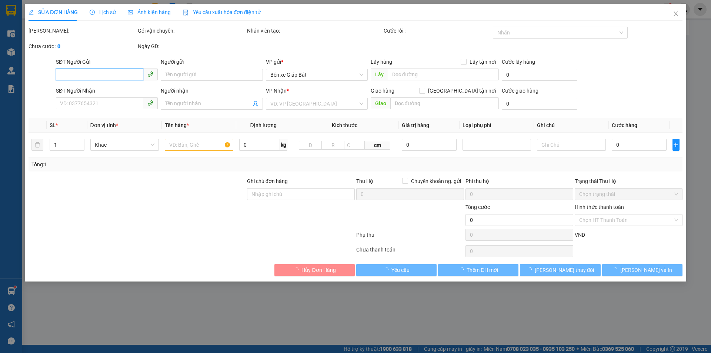
type input "0931398288"
type input "A TÂM"
type input "0899600989"
type input "THẢO NGUYÊN"
checkbox input "true"
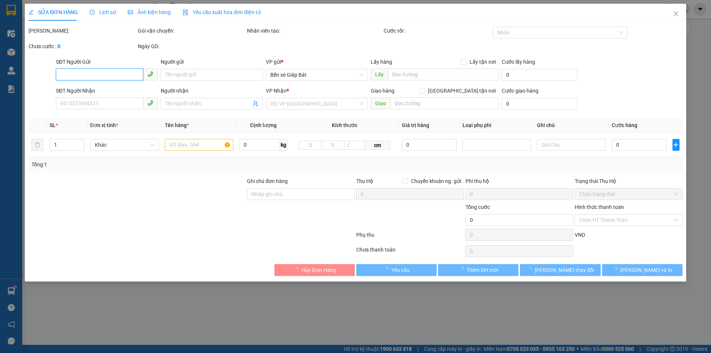
type input "TÒA C CHUNG CƯ HOÀNG HUY NGUYỄN TRÃI THANH XUÂN"
type input "100.000"
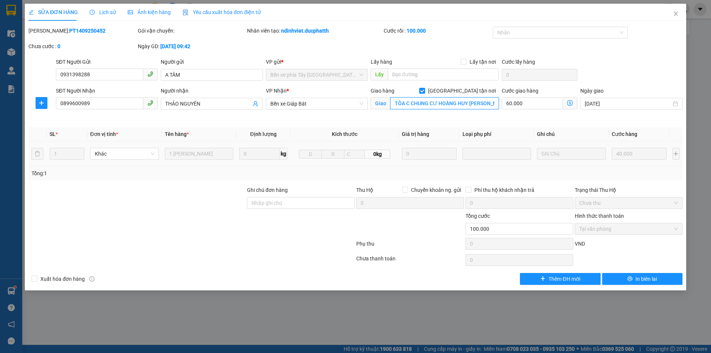
click at [497, 102] on input "TÒA C CHUNG CƯ HOÀNG HUY NGUYỄN TRÃI THANH XUÂN" at bounding box center [444, 103] width 108 height 12
click at [499, 103] on div "Giao hàng Giao tận nơi Giao TÒA C CHUNG CƯ HOÀNG HUY NGUYỄN TRÃI THANH XUÂN" at bounding box center [434, 104] width 131 height 35
click at [677, 14] on icon "close" at bounding box center [675, 14] width 6 height 6
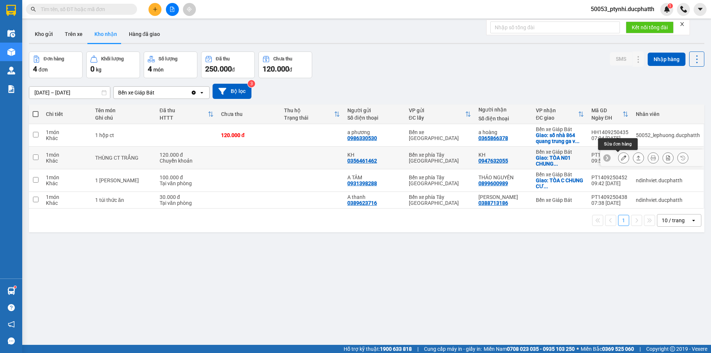
click at [618, 159] on button at bounding box center [623, 157] width 10 height 13
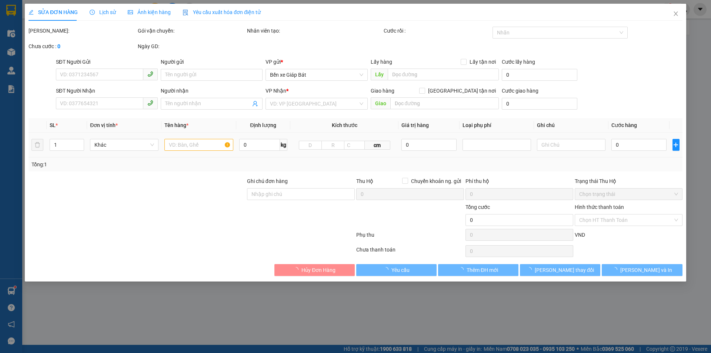
type input "0356461462"
type input "KH"
type input "0947632055"
type input "KH"
checkbox input "true"
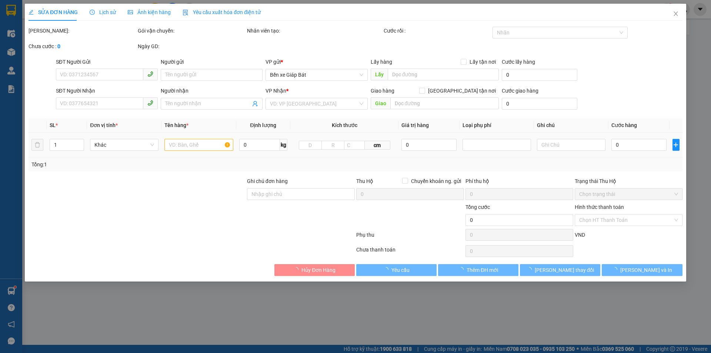
type input "TÒA N01 CHUNG CUWBERRIVER PREMIER 390 NGUYỄN VĂN CỪ LONG BIÊN"
type input "GỬI TT CK 14/9 9H53CAO THI NGỌC ANH VIETIN"
type input "120.000"
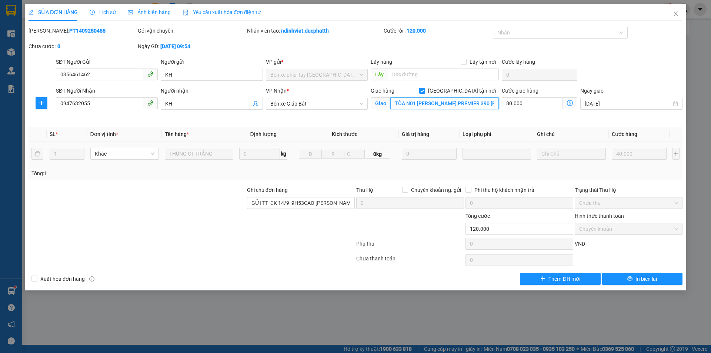
click at [496, 104] on input "TÒA N01 CHUNG CUWBERRIVER PREMIER 390 NGUYỄN VĂN CỪ LONG BIÊN" at bounding box center [444, 103] width 108 height 12
click at [499, 104] on div "Giao hàng Giao tận nơi Giao TÒA N01 CHUNG CUWBERRIVER PREMIER 390 NGUYỄN VĂN CỪ…" at bounding box center [434, 104] width 131 height 35
click at [133, 104] on input "0947632055" at bounding box center [99, 103] width 87 height 12
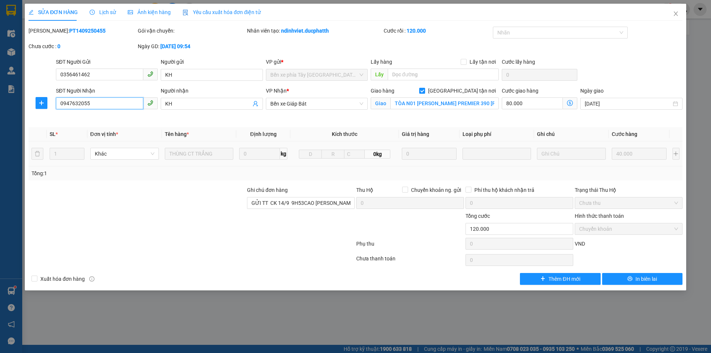
click at [133, 104] on input "0947632055" at bounding box center [99, 103] width 87 height 12
click at [120, 76] on input "0356461462" at bounding box center [99, 74] width 87 height 12
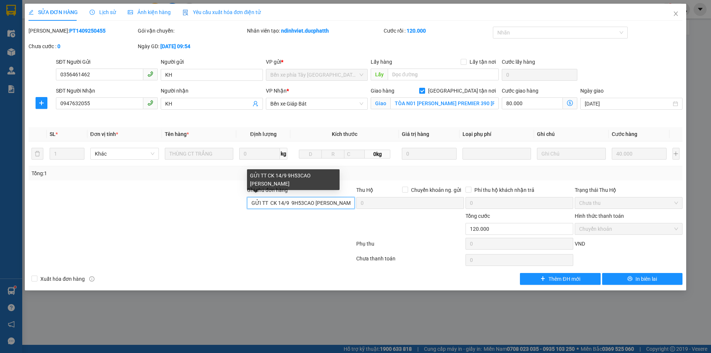
scroll to position [0, 17]
click at [358, 201] on div "Ghi chú đơn hàng GỬI TT CK 14/9 9H53CAO THI NGỌC ANH VIETIN Thu Hộ Chuyển khoản…" at bounding box center [355, 199] width 655 height 26
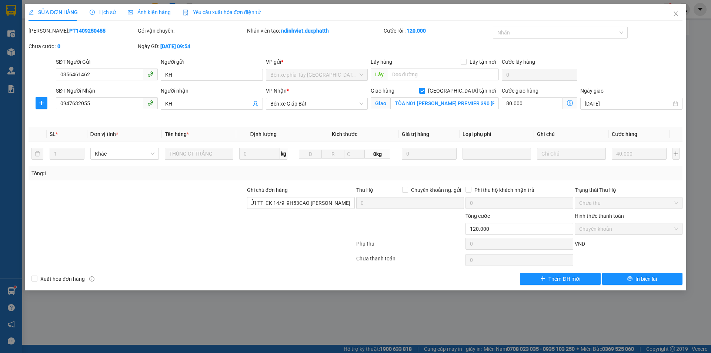
scroll to position [0, 0]
click at [320, 171] on div "Tổng: 1" at bounding box center [355, 173] width 648 height 8
click at [193, 215] on div at bounding box center [137, 225] width 218 height 26
click at [107, 105] on input "0947632055" at bounding box center [99, 103] width 87 height 12
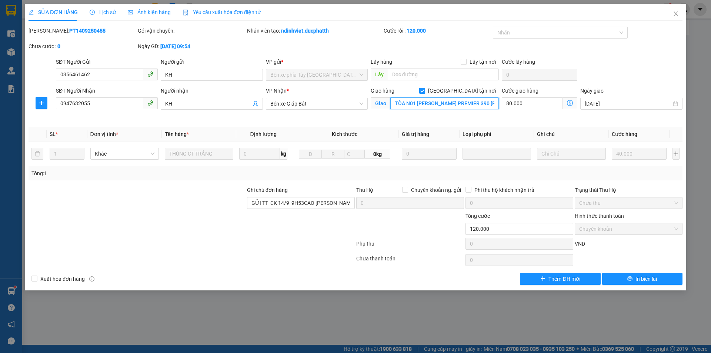
click at [495, 106] on input "TÒA N01 CHUNG CUWBERRIVER PREMIER 390 NGUYỄN VĂN CỪ LONG BIÊN" at bounding box center [444, 103] width 108 height 12
click at [492, 100] on input "TÒA N01 CHUNG CUWBERRIVER PREMIER 390 NGUYỄN VĂN CỪ LONG BIÊN" at bounding box center [444, 103] width 108 height 12
click at [493, 103] on input "TÒA N01 CHUNG CUWBERRIVER PREMIER 390 NGUYỄN VĂN CỪ LONG BIÊN" at bounding box center [444, 103] width 108 height 12
click at [678, 14] on icon "close" at bounding box center [675, 14] width 6 height 6
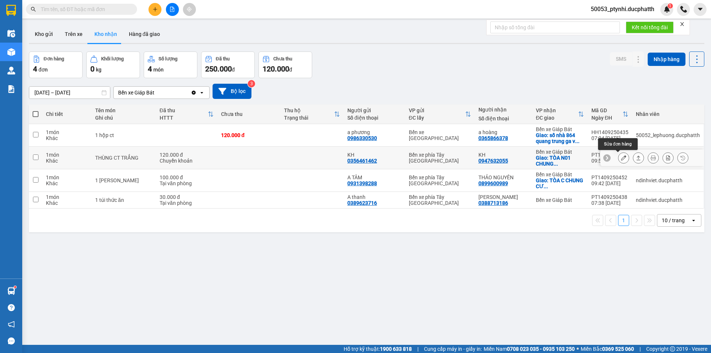
click at [621, 158] on icon at bounding box center [623, 157] width 5 height 5
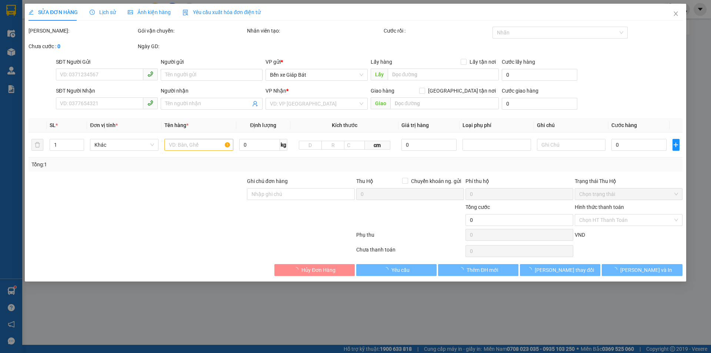
type input "0356461462"
type input "KH"
type input "0947632055"
type input "KH"
checkbox input "true"
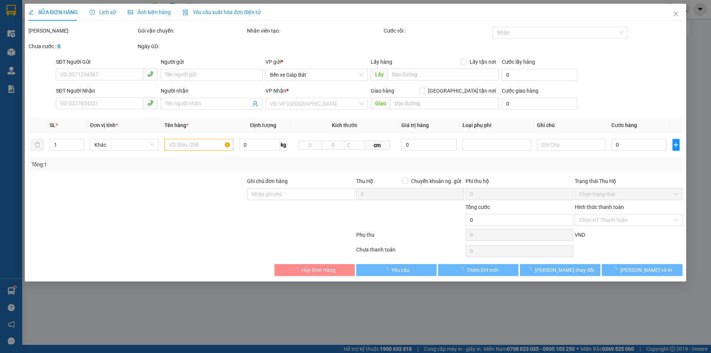
type input "TÒA N01 CHUNG CUWBERRIVER PREMIER 390 NGUYỄN VĂN CỪ LONG BIÊN"
type input "GỬI TT CK 14/9 9H53CAO THI NGỌC ANH VIETIN"
type input "120.000"
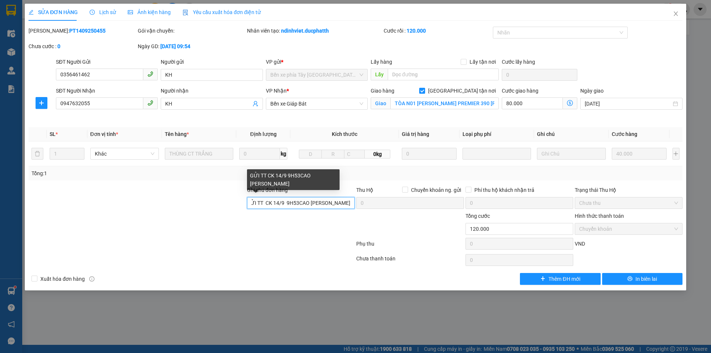
scroll to position [0, 17]
drag, startPoint x: 326, startPoint y: 203, endPoint x: 349, endPoint y: 203, distance: 23.3
click at [349, 203] on input "GỬI TT CK 14/9 9H53CAO THI NGỌC ANH VIETIN" at bounding box center [301, 203] width 108 height 12
click at [352, 203] on input "GỬI TT CK 14/9 9H53CAO THI NGỌC ANH VIETIN" at bounding box center [301, 203] width 108 height 12
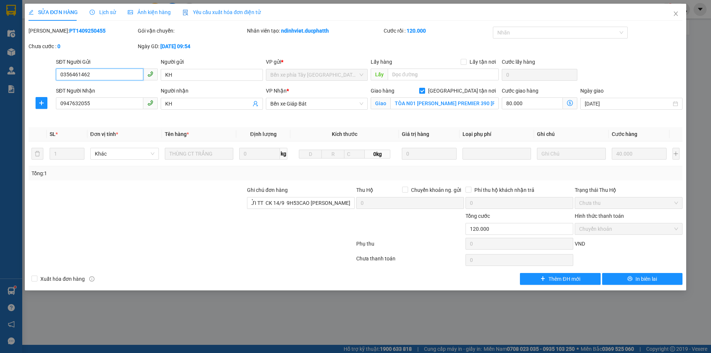
click at [114, 76] on input "0356461462" at bounding box center [99, 74] width 87 height 12
click at [677, 14] on icon "close" at bounding box center [675, 14] width 6 height 6
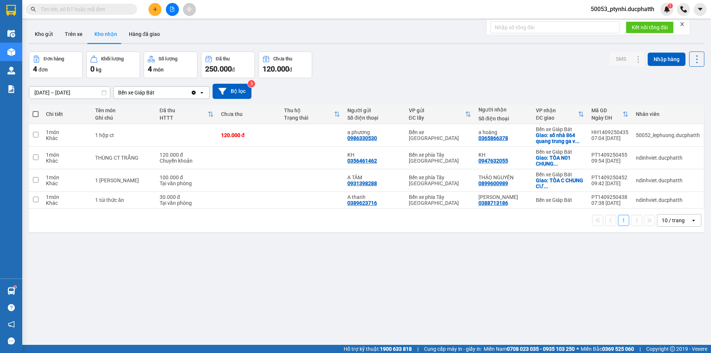
click at [177, 14] on button at bounding box center [172, 9] width 13 height 13
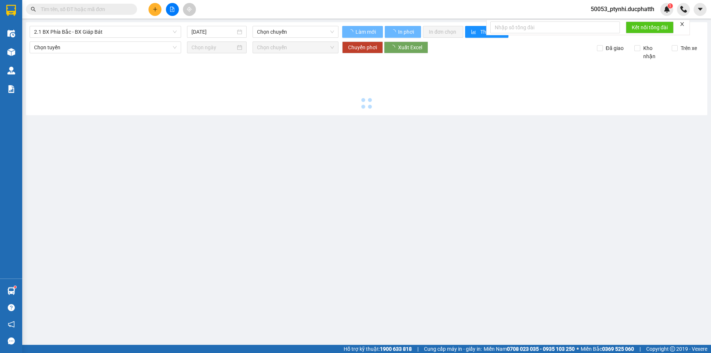
click at [169, 11] on button at bounding box center [172, 9] width 13 height 13
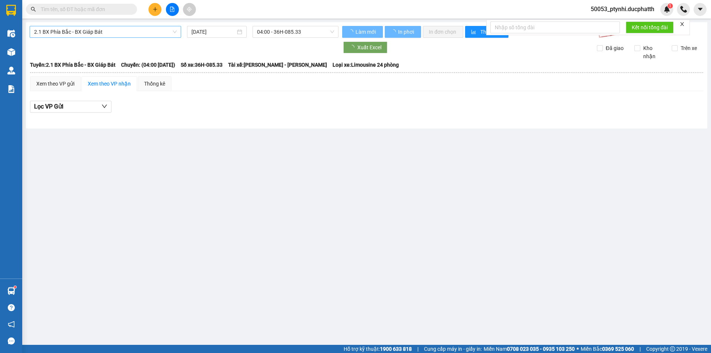
click at [115, 33] on span "2.1 BX Phía Bắc - BX Giáp Bát" at bounding box center [105, 31] width 142 height 11
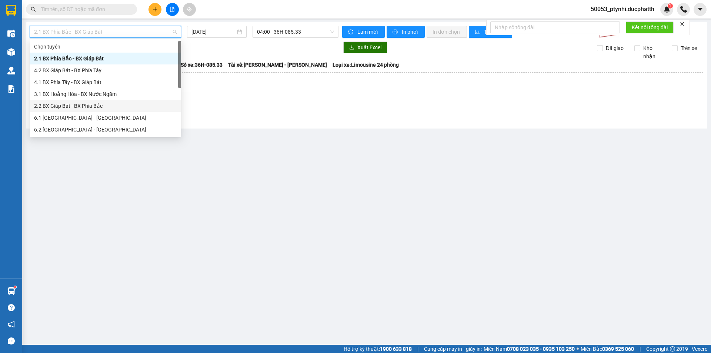
click at [78, 104] on div "2.2 BX Giáp Bát - BX Phía Bắc" at bounding box center [105, 106] width 142 height 8
type input "[DATE]"
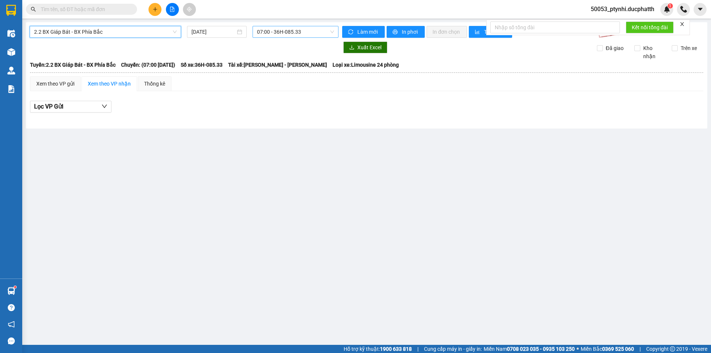
click at [271, 35] on span "07:00 - 36H-085.33" at bounding box center [295, 31] width 77 height 11
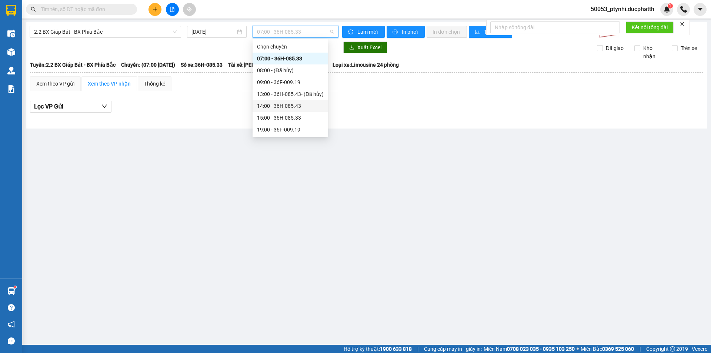
click at [292, 110] on div "14:00 - 36H-085.43" at bounding box center [290, 106] width 76 height 12
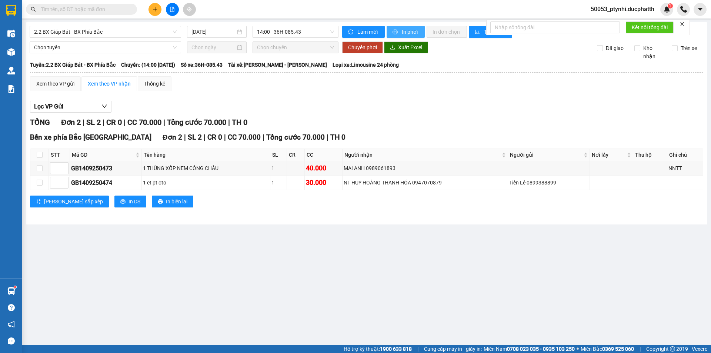
click at [397, 32] on span "printer" at bounding box center [395, 32] width 6 height 6
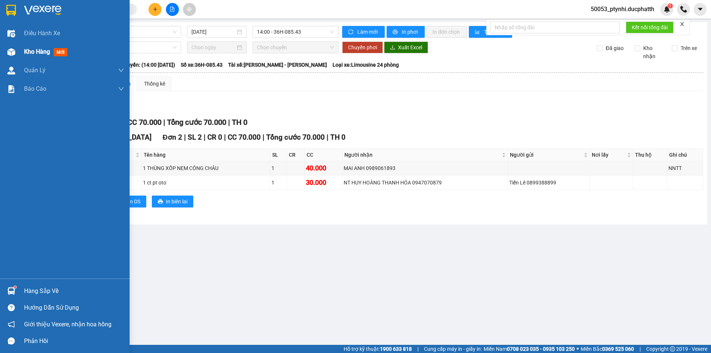
click at [26, 54] on span "Kho hàng" at bounding box center [37, 51] width 26 height 7
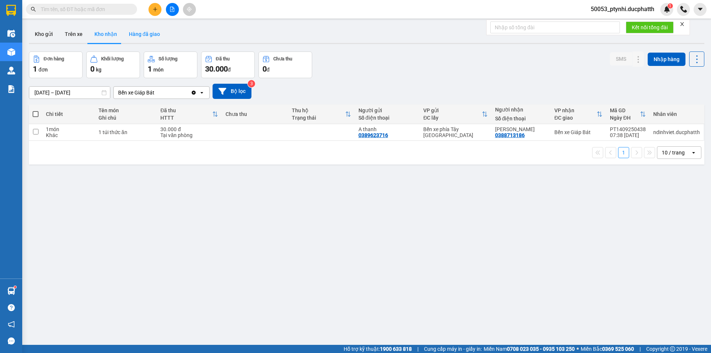
click at [150, 40] on button "Hàng đã giao" at bounding box center [144, 34] width 43 height 18
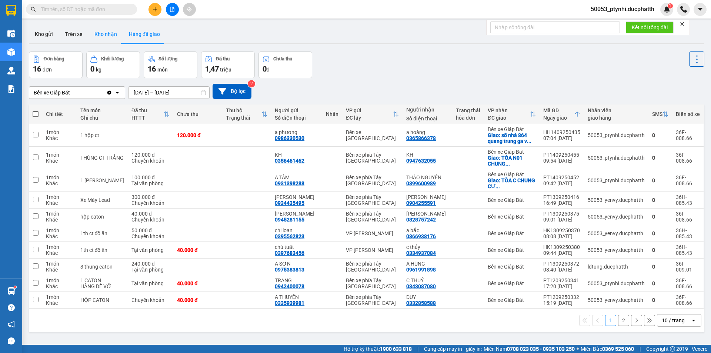
click at [113, 35] on button "Kho nhận" at bounding box center [105, 34] width 34 height 18
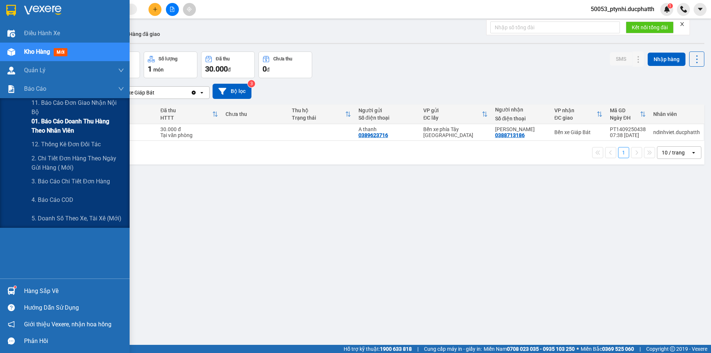
click at [52, 128] on span "01. Báo cáo doanh thu hàng theo nhân viên" at bounding box center [77, 126] width 93 height 19
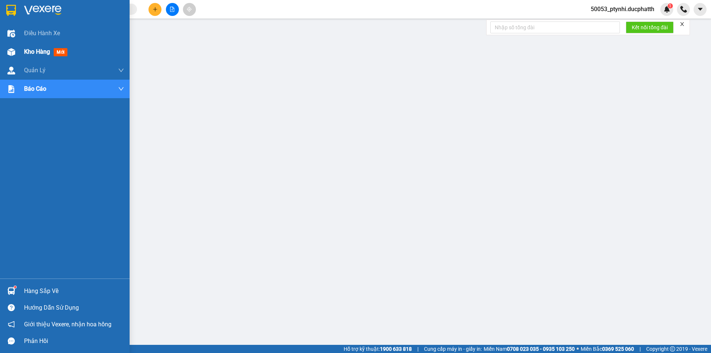
click at [25, 47] on div "Kho hàng mới" at bounding box center [47, 51] width 46 height 9
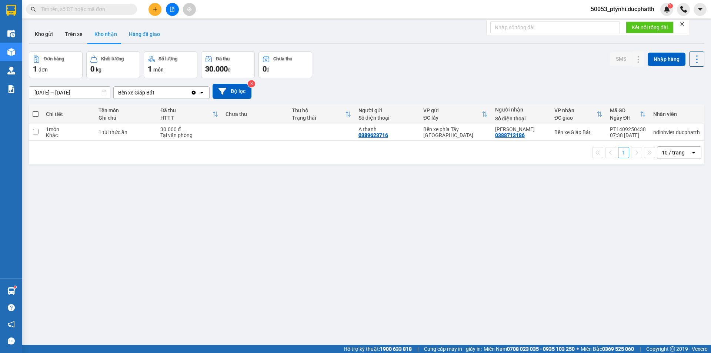
click at [152, 36] on button "Hàng đã giao" at bounding box center [144, 34] width 43 height 18
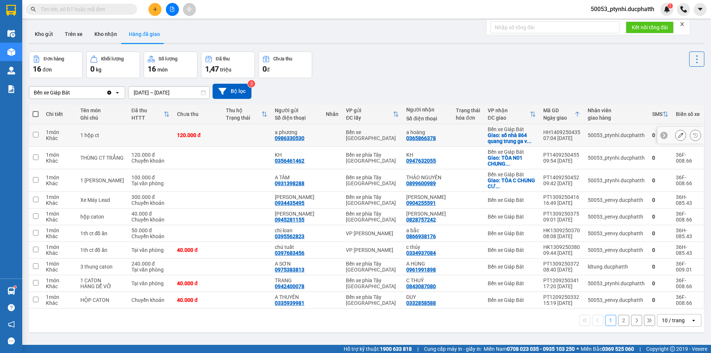
click at [228, 137] on td at bounding box center [246, 135] width 49 height 23
checkbox input "true"
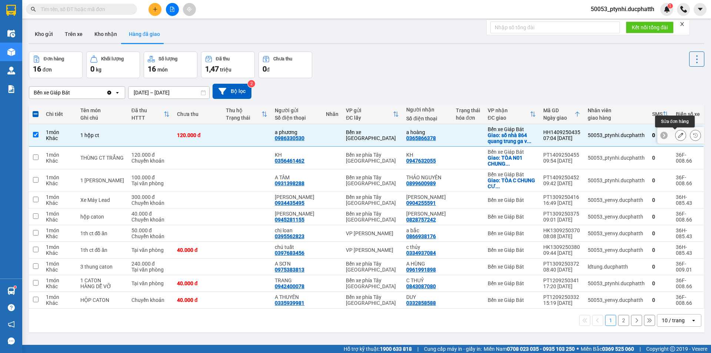
click at [678, 135] on icon at bounding box center [680, 134] width 5 height 5
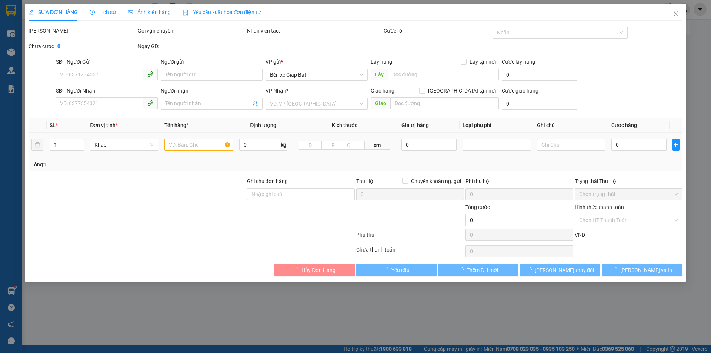
type input "0986330530"
type input "a phương"
type input "0365866378"
type input "a hoàng"
checkbox input "true"
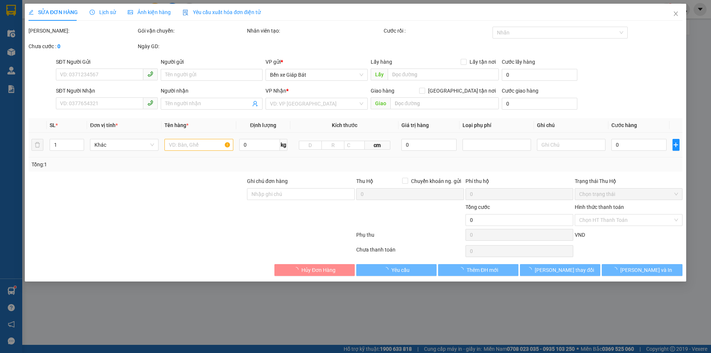
type input "số nhà 864 quang trung ga văn khê bala hà đông hà nội"
type input "90.000"
type input "NNTT"
type input "120.000"
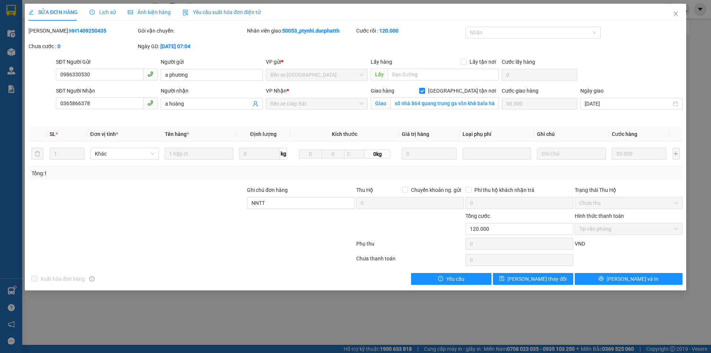
click at [104, 15] on span "Lịch sử" at bounding box center [103, 12] width 26 height 6
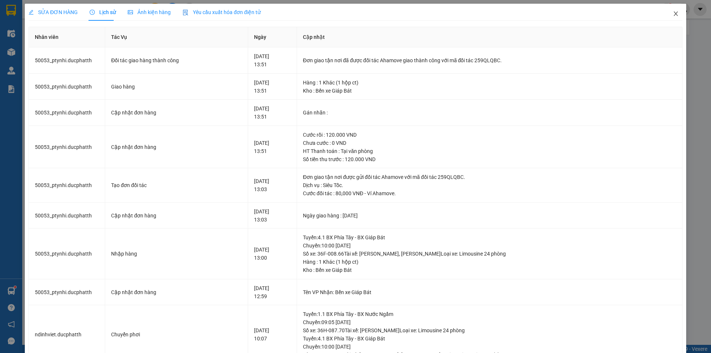
click at [666, 11] on span "Close" at bounding box center [675, 14] width 21 height 21
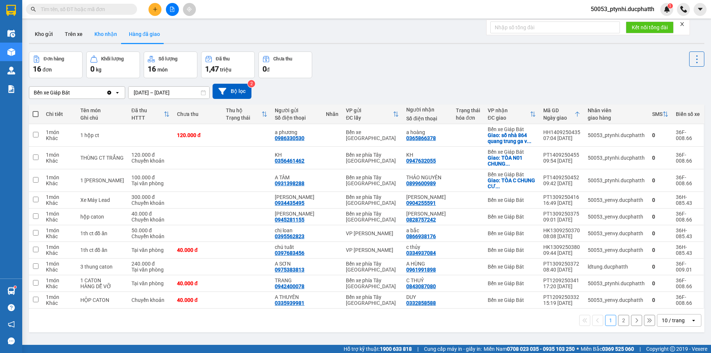
click at [94, 39] on button "Kho nhận" at bounding box center [105, 34] width 34 height 18
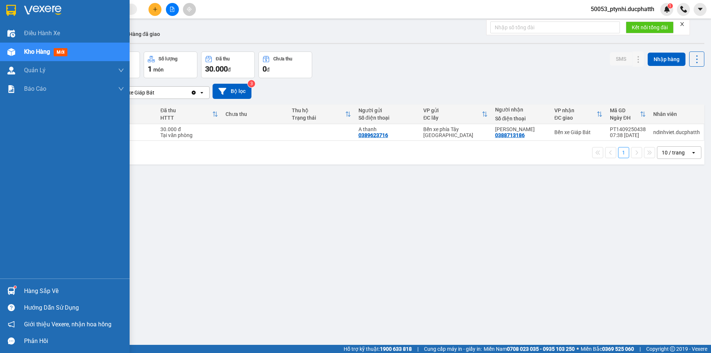
click at [11, 291] on img at bounding box center [11, 291] width 8 height 8
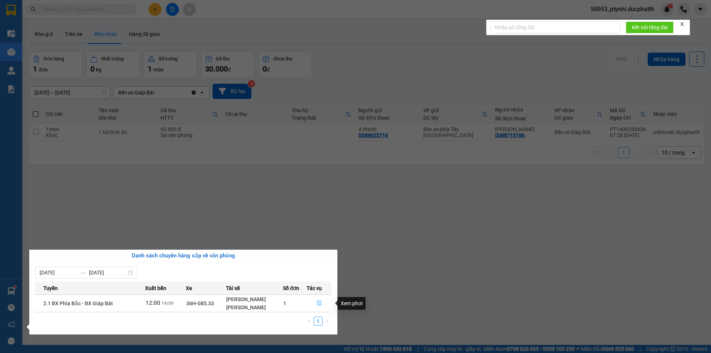
click at [321, 303] on icon "file-done" at bounding box center [318, 302] width 5 height 5
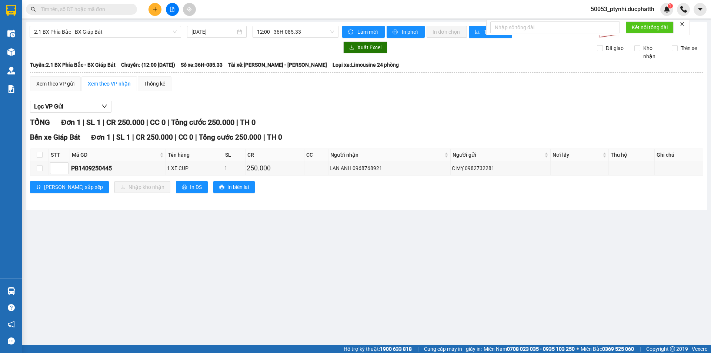
click at [231, 251] on main "2.1 BX Phía Bắc - BX Giáp Bát 14/09/2025 12:00 - 36H-085.33 Làm mới In phơi In …" at bounding box center [355, 172] width 711 height 345
click at [321, 223] on main "2.1 BX Phía Bắc - BX Giáp Bát 14/09/2025 12:00 - 36H-085.33 Làm mới In phơi In …" at bounding box center [355, 172] width 711 height 345
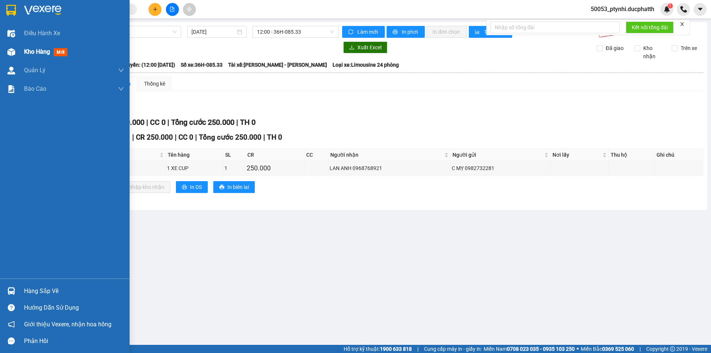
click at [5, 47] on div at bounding box center [11, 52] width 13 height 13
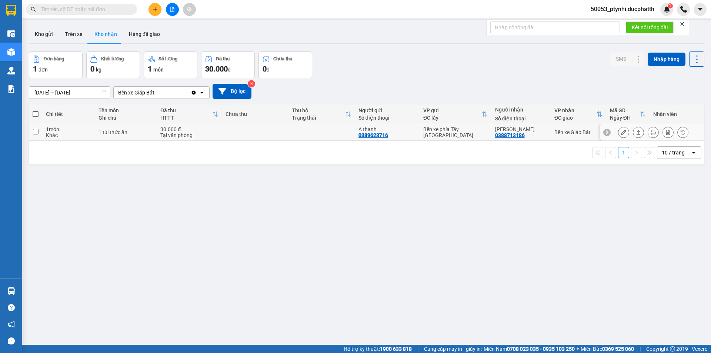
click at [528, 132] on div "Khánh Vân 0388713186" at bounding box center [521, 132] width 52 height 12
checkbox input "true"
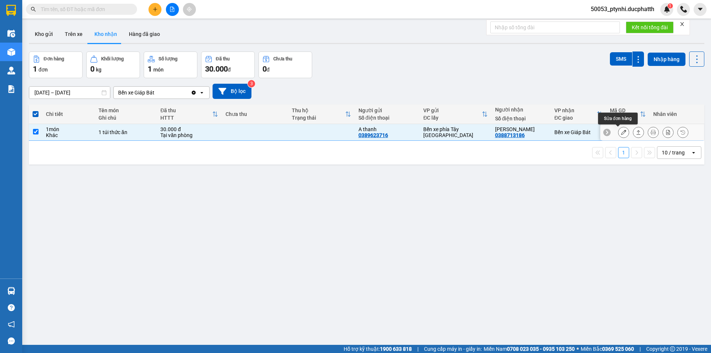
click at [621, 133] on icon at bounding box center [623, 132] width 5 height 5
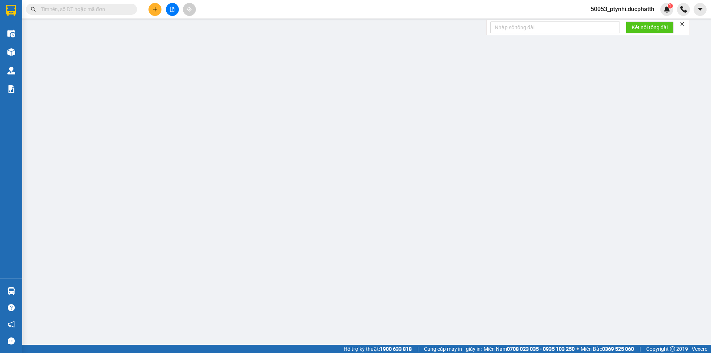
type input "0389623716"
type input "A thanh"
type input "0388713186"
type input "[PERSON_NAME]"
type input "30.000"
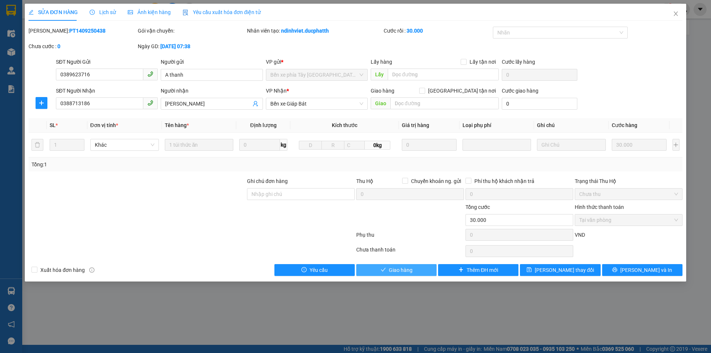
click at [397, 272] on span "Giao hàng" at bounding box center [401, 270] width 24 height 8
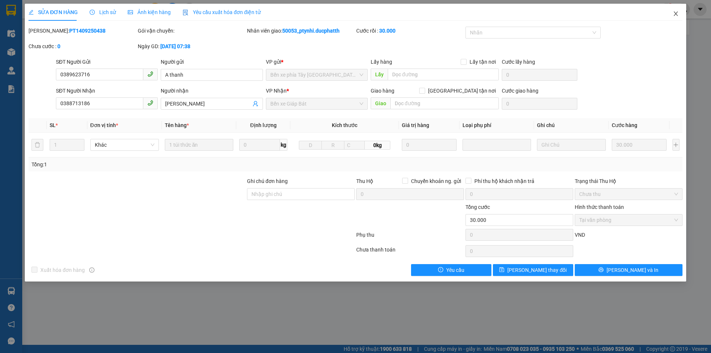
click at [679, 11] on span "Close" at bounding box center [675, 14] width 21 height 21
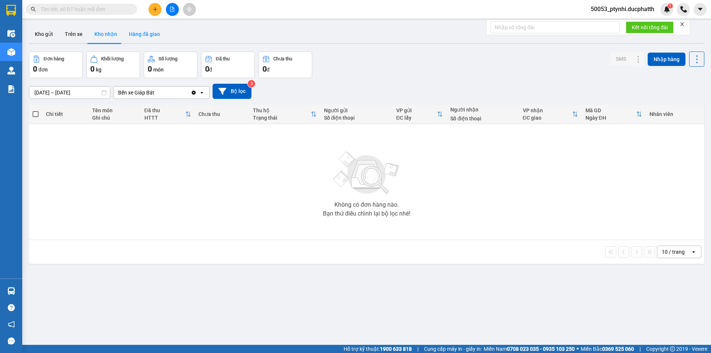
click at [136, 36] on button "Hàng đã giao" at bounding box center [144, 34] width 43 height 18
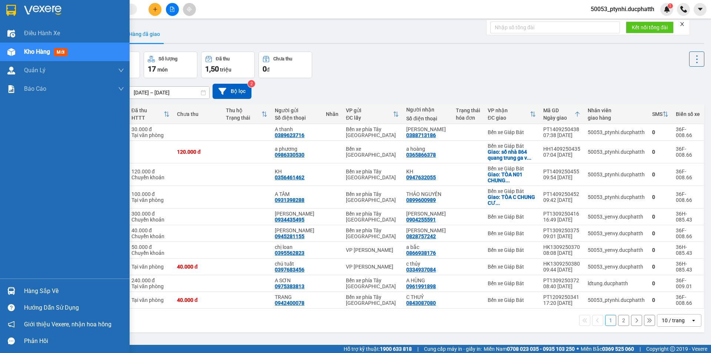
click at [15, 289] on div at bounding box center [11, 290] width 13 height 13
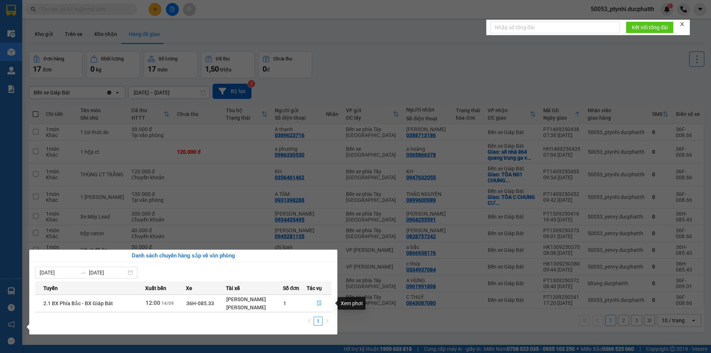
click at [319, 299] on button "button" at bounding box center [319, 303] width 24 height 12
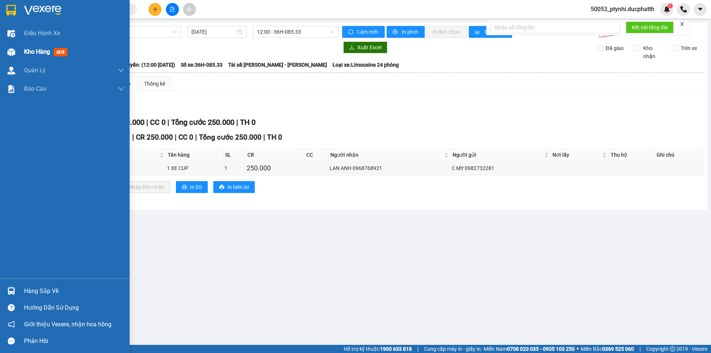
click at [28, 53] on span "Kho hàng" at bounding box center [37, 51] width 26 height 7
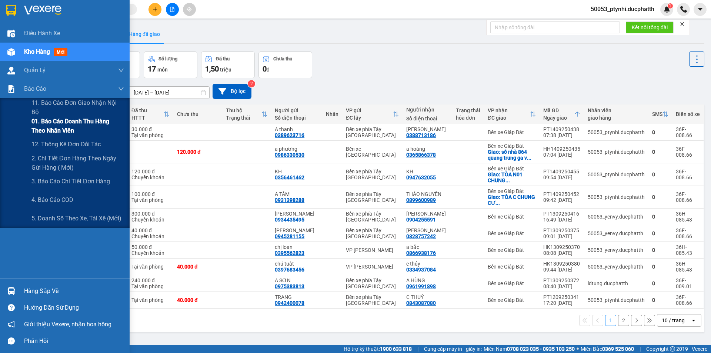
click at [47, 123] on span "01. Báo cáo doanh thu hàng theo nhân viên" at bounding box center [77, 126] width 93 height 19
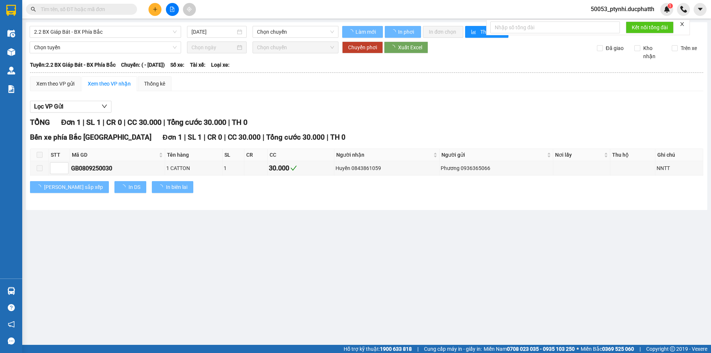
type input "[DATE]"
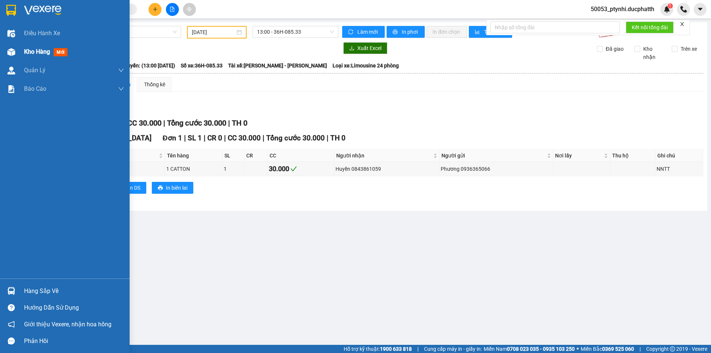
click at [17, 47] on div at bounding box center [11, 52] width 13 height 13
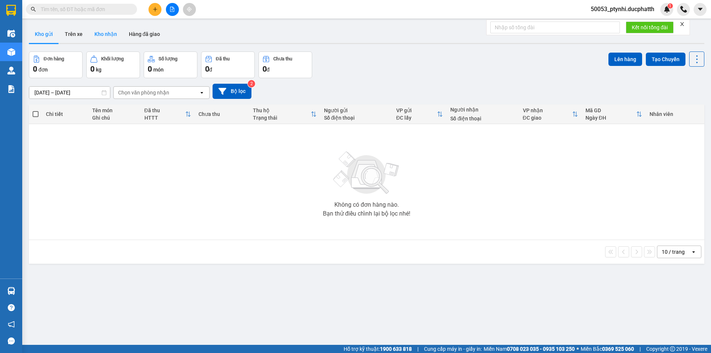
click at [108, 35] on button "Kho nhận" at bounding box center [105, 34] width 34 height 18
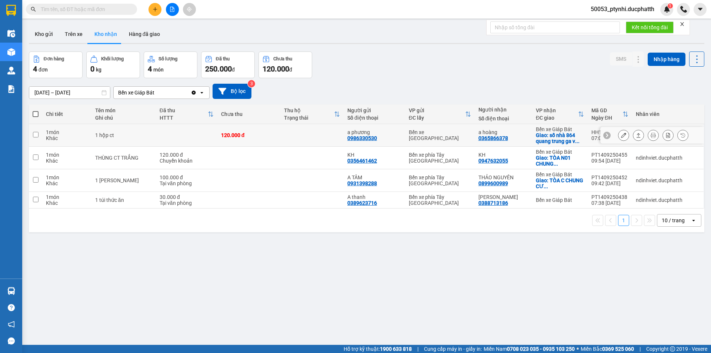
click at [303, 138] on td at bounding box center [311, 135] width 63 height 23
checkbox input "true"
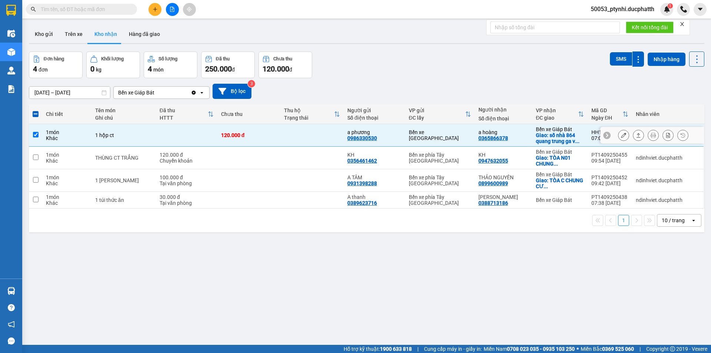
click at [621, 133] on icon at bounding box center [623, 134] width 5 height 5
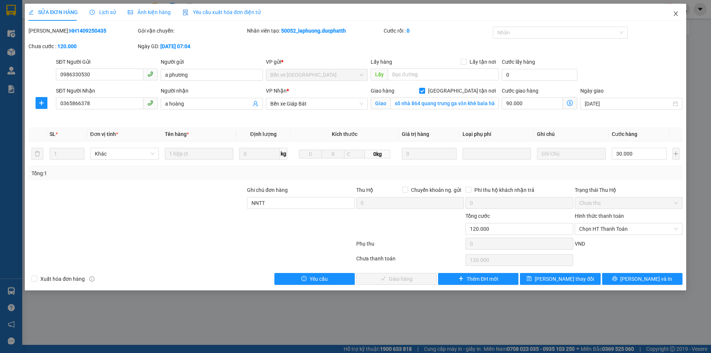
click at [674, 13] on icon "close" at bounding box center [675, 14] width 6 height 6
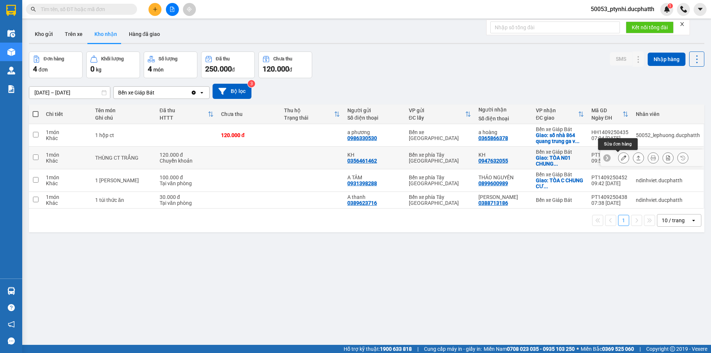
click at [621, 157] on icon at bounding box center [623, 157] width 5 height 5
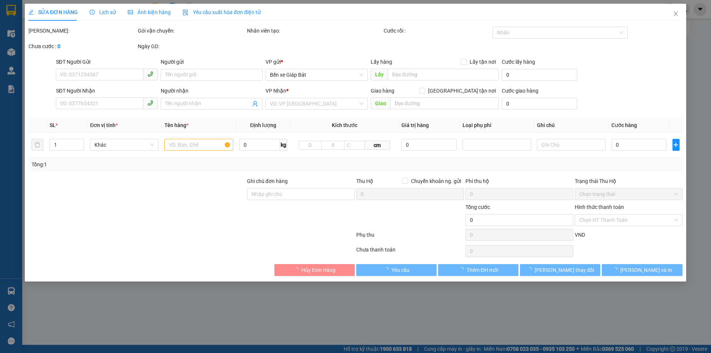
type input "0356461462"
type input "KH"
type input "0947632055"
type input "KH"
checkbox input "true"
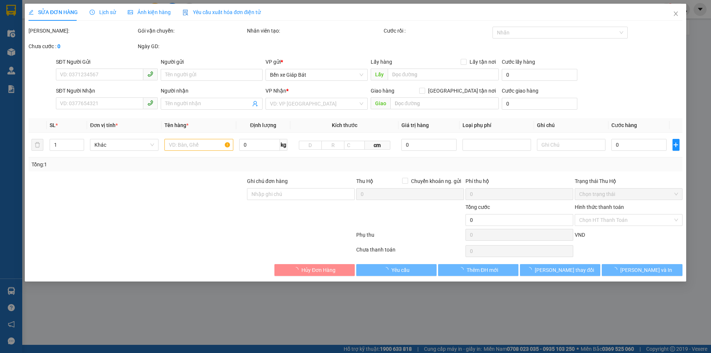
type input "TÒA N01 CHUNG CUWBERRIVER PREMIER 390 NGUYỄN VĂN CỪ LONG BIÊN"
type input "GỬI TT CK 14/9 9H53CAO THI NGỌC ANH VIETIN"
type input "120.000"
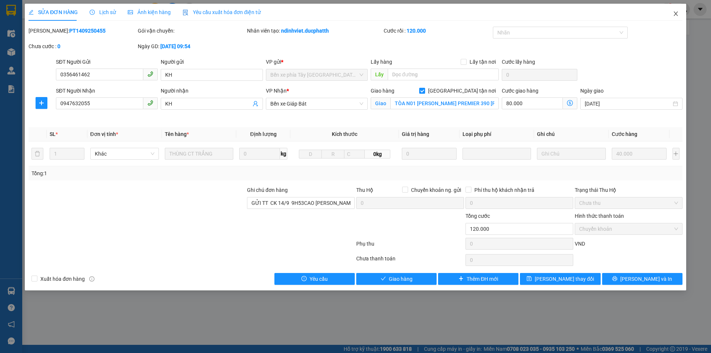
click at [672, 11] on span "Close" at bounding box center [675, 14] width 21 height 21
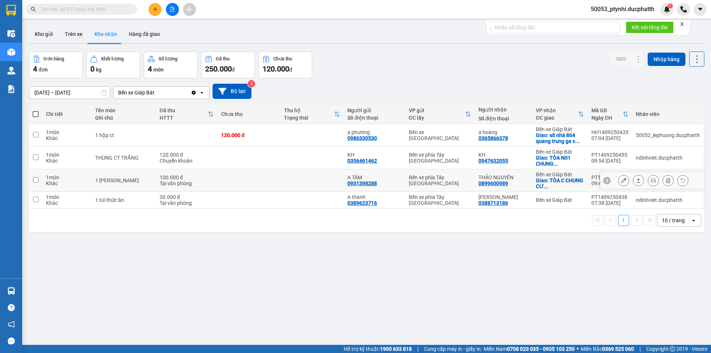
click at [618, 181] on button at bounding box center [623, 180] width 10 height 13
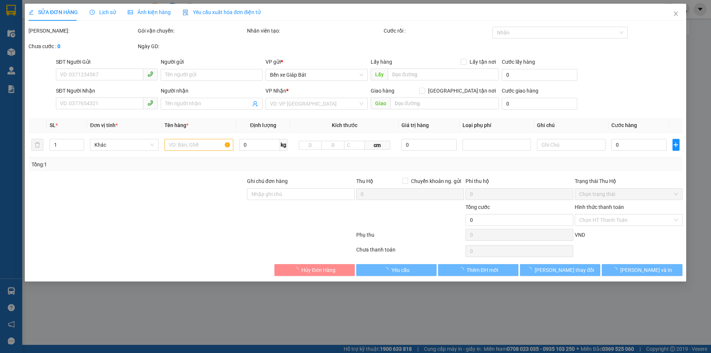
type input "0931398288"
type input "A TÂM"
type input "0899600989"
type input "THẢO NGUYÊN"
checkbox input "true"
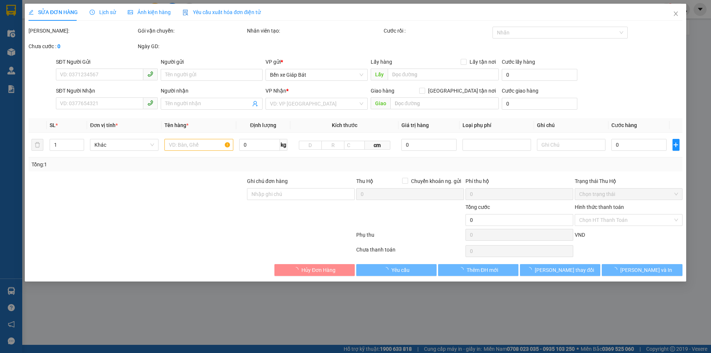
type input "TÒA C CHUNG CƯ HOÀNG HUY NGUYỄN TRÃI THANH XUÂN"
type input "100.000"
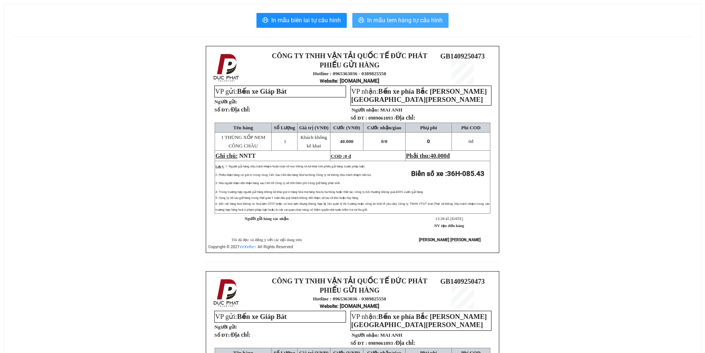
click at [390, 19] on span "In mẫu tem hàng tự cấu hình" at bounding box center [405, 20] width 76 height 9
click at [436, 20] on span "In mẫu tem hàng tự cấu hình" at bounding box center [405, 20] width 76 height 9
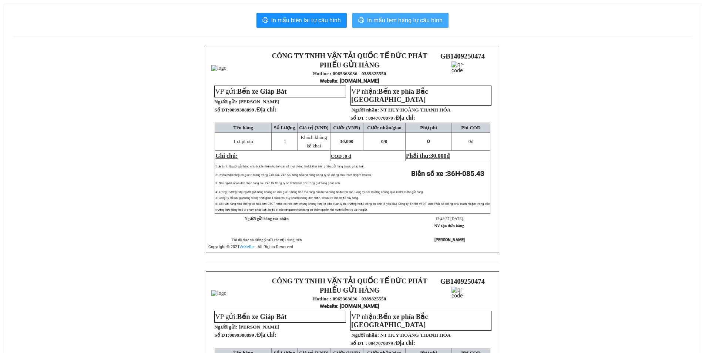
click at [410, 25] on span "In mẫu tem hàng tự cấu hình" at bounding box center [405, 20] width 76 height 9
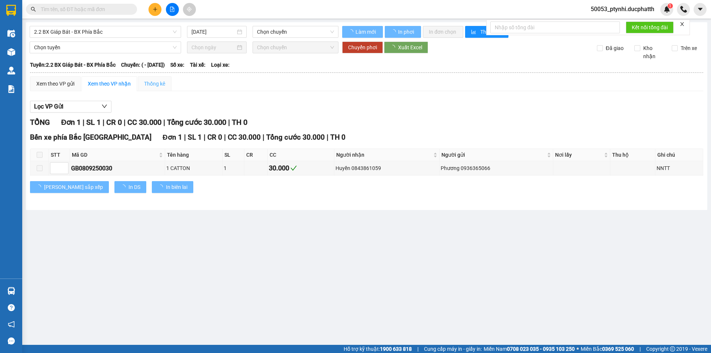
type input "[DATE]"
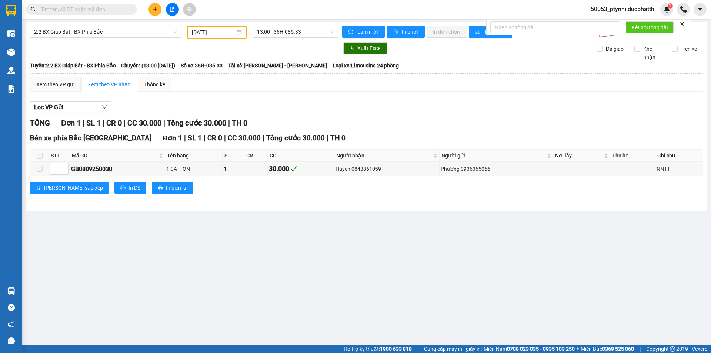
click at [643, 11] on span "50053_ptynhi.ducphatth" at bounding box center [622, 8] width 76 height 9
click at [619, 20] on span "Đăng xuất" at bounding box center [625, 23] width 61 height 8
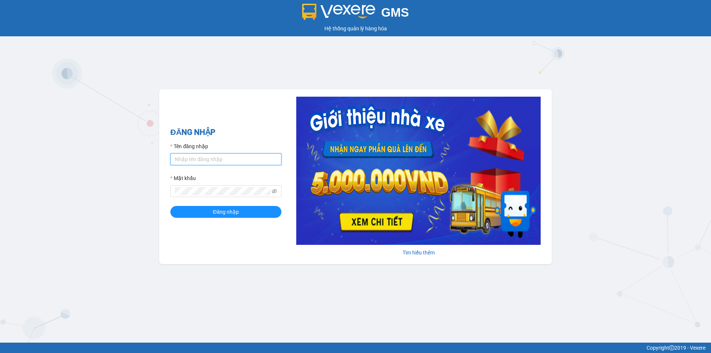
type input "ptynhi.ducphatth"
click at [199, 160] on input "ptynhi.ducphatth" at bounding box center [225, 159] width 111 height 12
type input "yenvy.ducphatth"
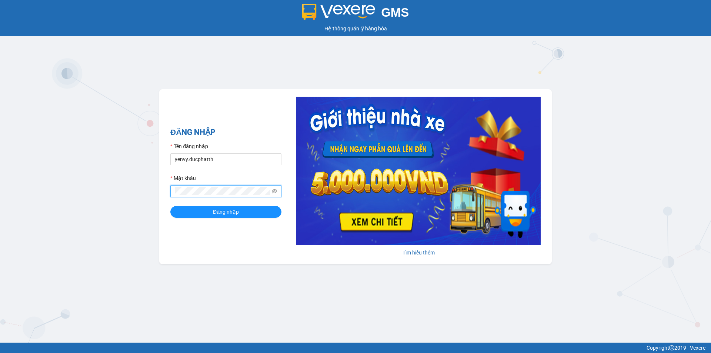
click at [170, 206] on button "Đăng nhập" at bounding box center [225, 212] width 111 height 12
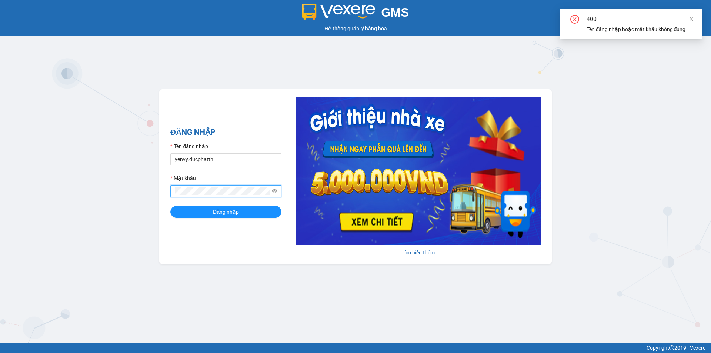
click at [274, 188] on span at bounding box center [274, 191] width 5 height 8
click at [274, 190] on icon "eye-invisible" at bounding box center [274, 190] width 5 height 5
click at [140, 199] on div "GMS Hệ thống quản lý hàng hóa ĐĂNG NHẬP Tên đăng nhập yenvy.ducphatth Mật khẩu …" at bounding box center [355, 171] width 711 height 342
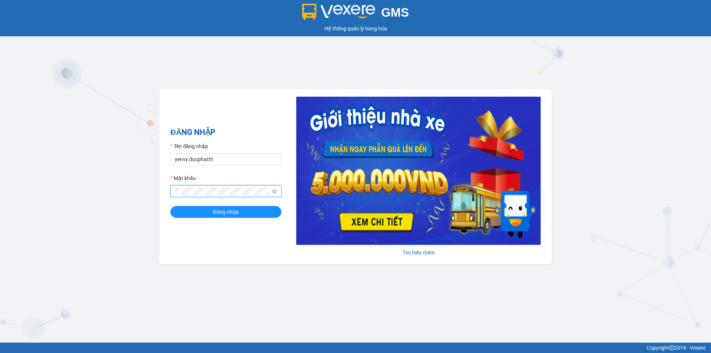
click at [170, 206] on button "Đăng nhập" at bounding box center [225, 212] width 111 height 12
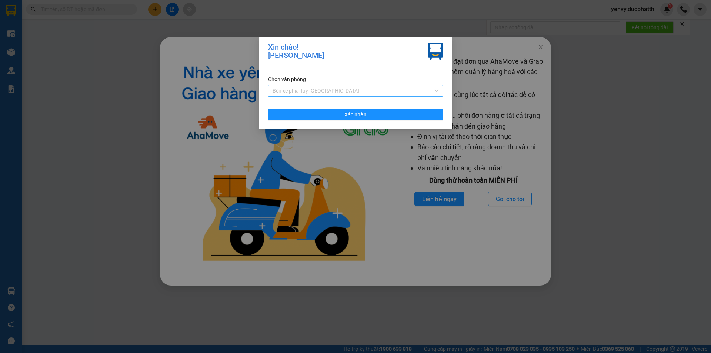
click at [335, 91] on span "Bến xe phía Tây [GEOGRAPHIC_DATA]" at bounding box center [355, 90] width 166 height 11
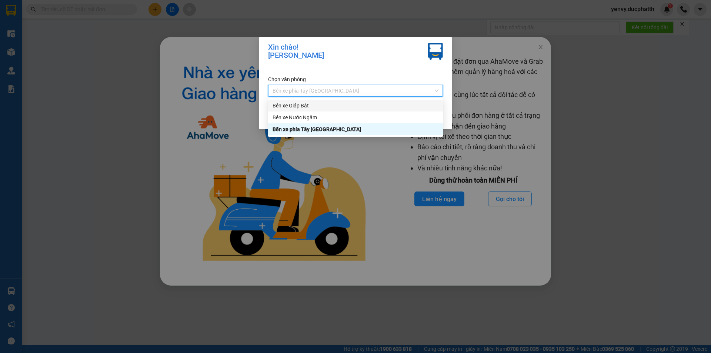
click at [311, 105] on div "Bến xe Giáp Bát" at bounding box center [355, 105] width 166 height 8
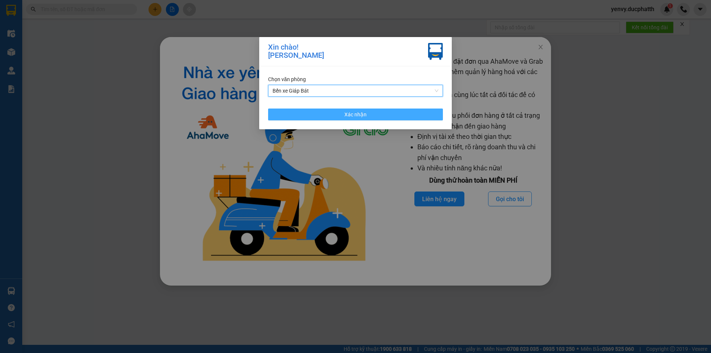
click at [326, 115] on button "Xác nhận" at bounding box center [355, 114] width 175 height 12
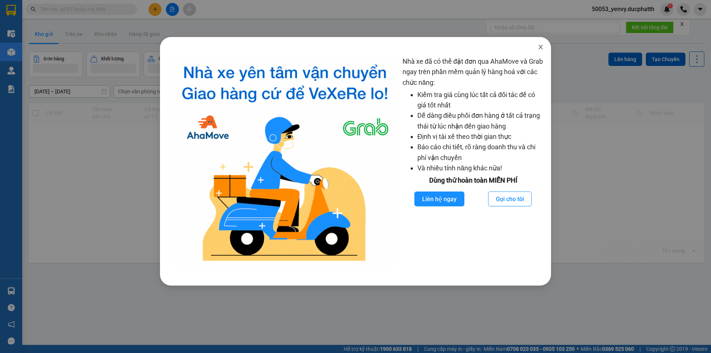
drag, startPoint x: 540, startPoint y: 47, endPoint x: 544, endPoint y: 43, distance: 6.0
click at [540, 47] on icon "close" at bounding box center [540, 47] width 6 height 6
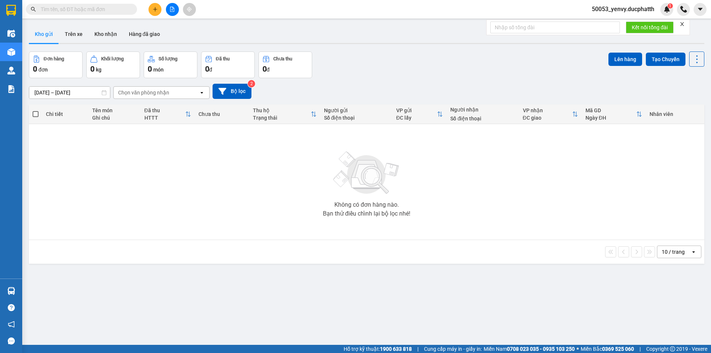
click at [68, 8] on input "text" at bounding box center [84, 9] width 87 height 8
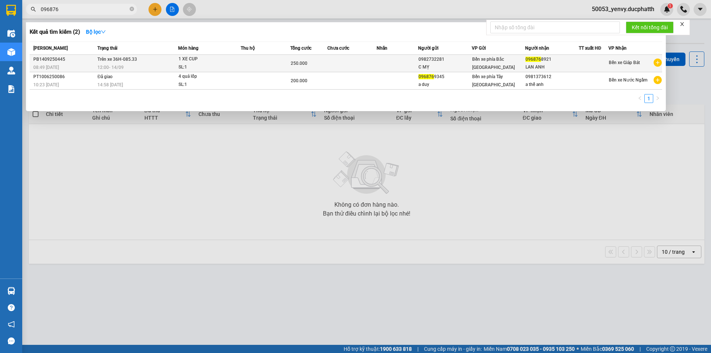
type input "096876"
click at [175, 59] on td "Trên xe 36H-085.33 12:00 [DATE]" at bounding box center [136, 63] width 83 height 17
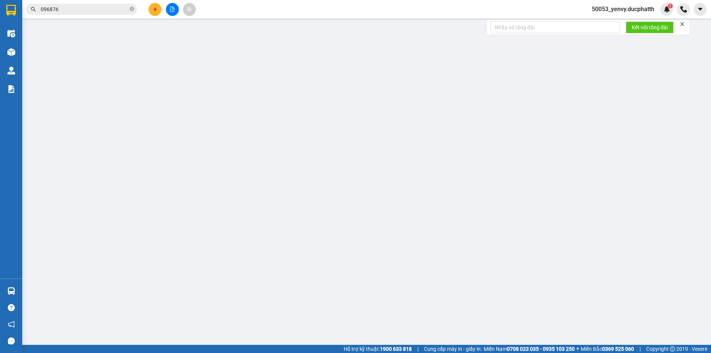
type input "0982732281"
type input "C MỴ"
type input "0968768921"
type input "LAN ANH"
type input "CK 8H51 [DATE] (VTB) [PERSON_NAME]"
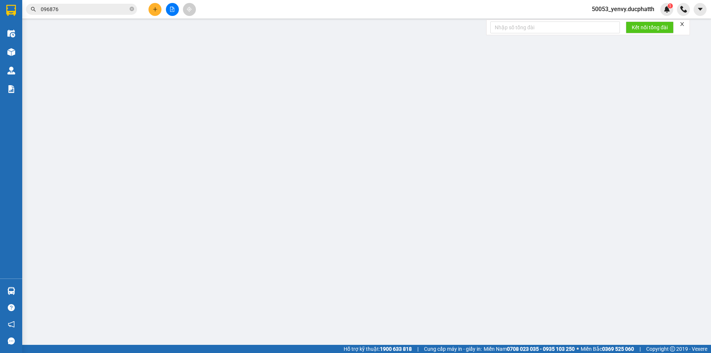
type input "250.000"
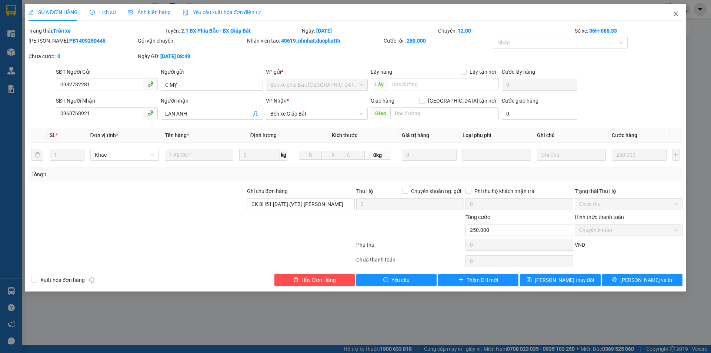
click at [671, 13] on span "Close" at bounding box center [675, 14] width 21 height 21
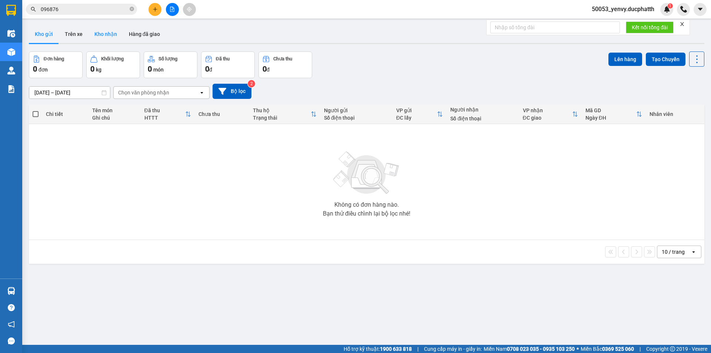
click at [107, 37] on button "Kho nhận" at bounding box center [105, 34] width 34 height 18
click at [37, 31] on button "Kho gửi" at bounding box center [44, 34] width 30 height 18
click at [103, 37] on button "Kho nhận" at bounding box center [105, 34] width 34 height 18
click at [69, 4] on span "096876" at bounding box center [81, 9] width 111 height 11
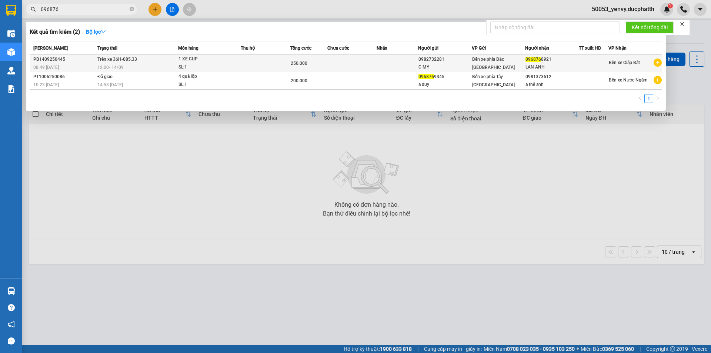
click at [96, 63] on td "Trên xe 36H-085.33 12:00 [DATE]" at bounding box center [136, 63] width 83 height 17
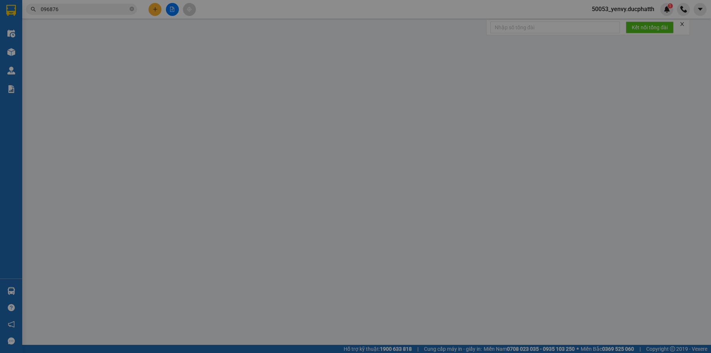
type input "0982732281"
type input "C MỴ"
type input "0968768921"
type input "LAN ANH"
type input "CK 8H51 [DATE] (VTB) [PERSON_NAME]"
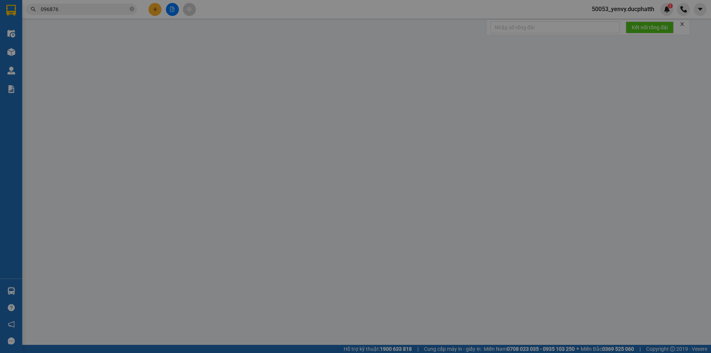
type input "250.000"
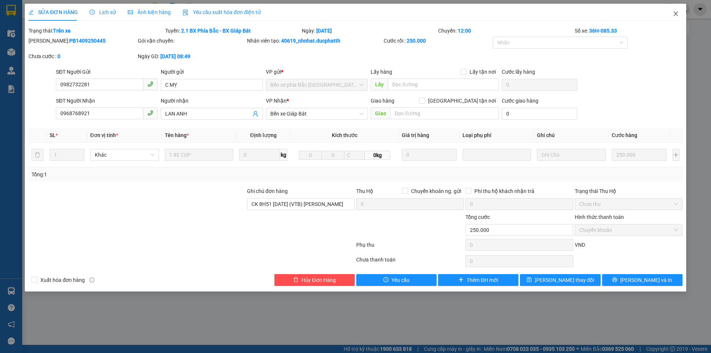
click at [673, 14] on icon "close" at bounding box center [675, 14] width 6 height 6
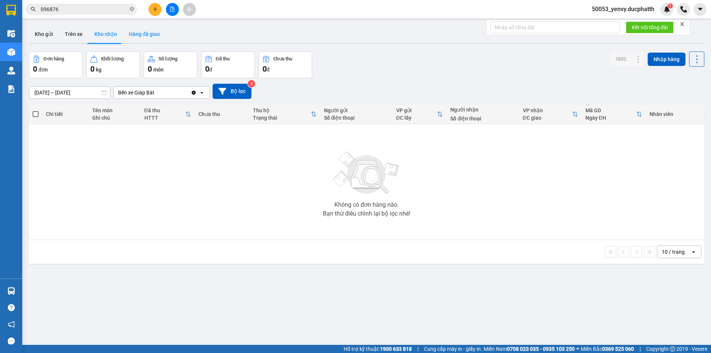
click at [131, 37] on button "Hàng đã giao" at bounding box center [144, 34] width 43 height 18
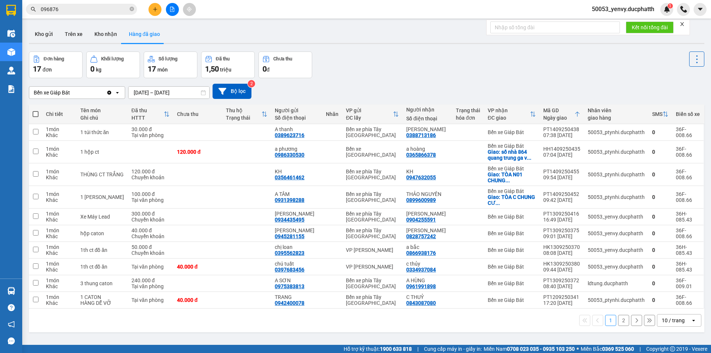
click at [101, 11] on input "096876" at bounding box center [84, 9] width 87 height 8
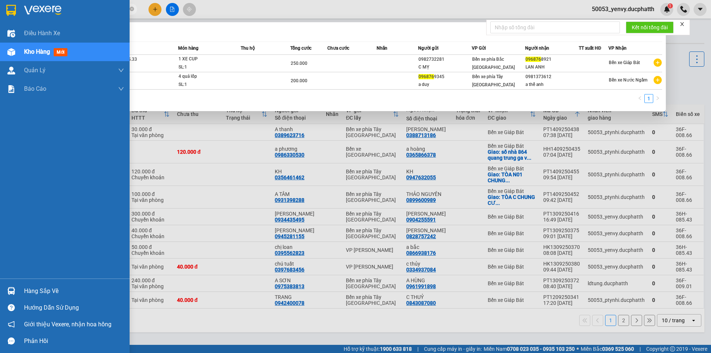
drag, startPoint x: 26, startPoint y: 291, endPoint x: 39, endPoint y: 291, distance: 12.6
click at [28, 291] on div "Hàng sắp về" at bounding box center [74, 290] width 100 height 11
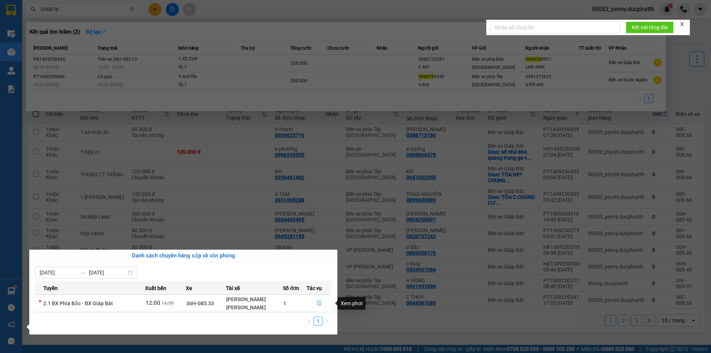
click at [319, 302] on icon "file-done" at bounding box center [319, 303] width 4 height 5
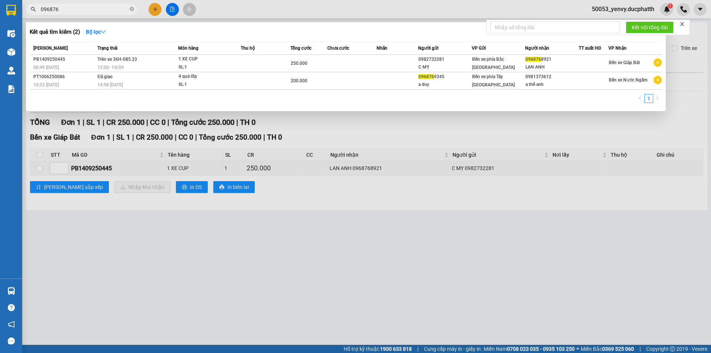
click at [499, 231] on div at bounding box center [355, 176] width 711 height 353
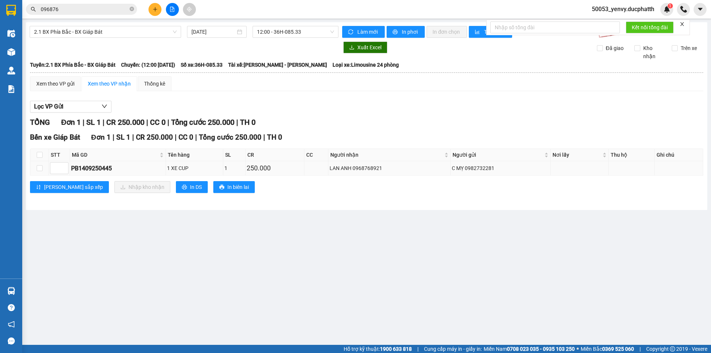
click at [44, 168] on td at bounding box center [39, 168] width 19 height 14
click at [39, 167] on input "checkbox" at bounding box center [40, 168] width 6 height 6
checkbox input "true"
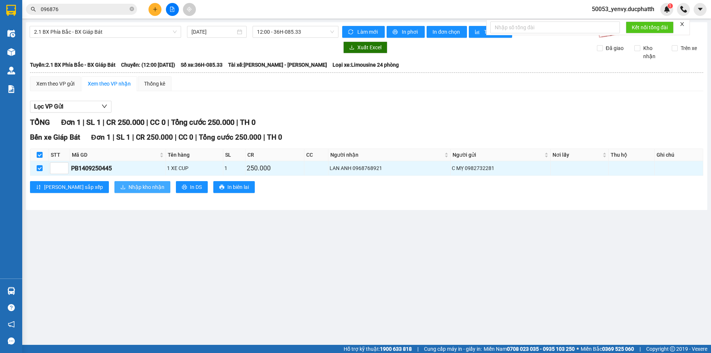
click at [128, 187] on span "Nhập kho nhận" at bounding box center [146, 187] width 36 height 8
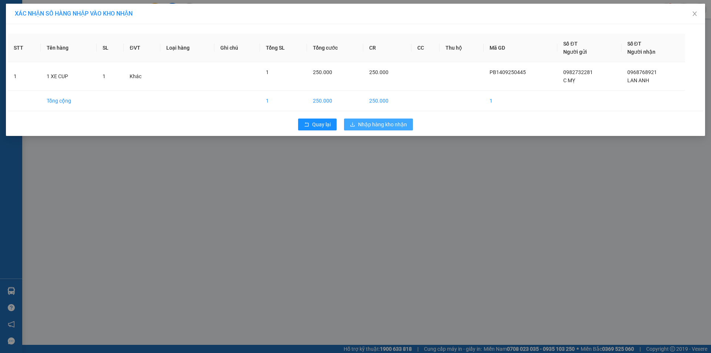
drag, startPoint x: 388, startPoint y: 129, endPoint x: 395, endPoint y: 129, distance: 7.4
click at [388, 129] on button "Nhập hàng kho nhận" at bounding box center [378, 124] width 69 height 12
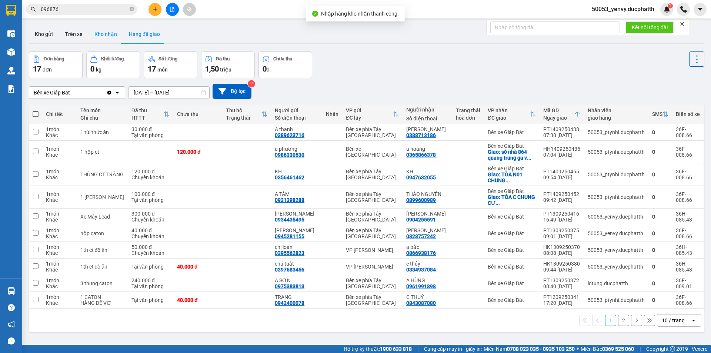
click at [102, 39] on button "Kho nhận" at bounding box center [105, 34] width 34 height 18
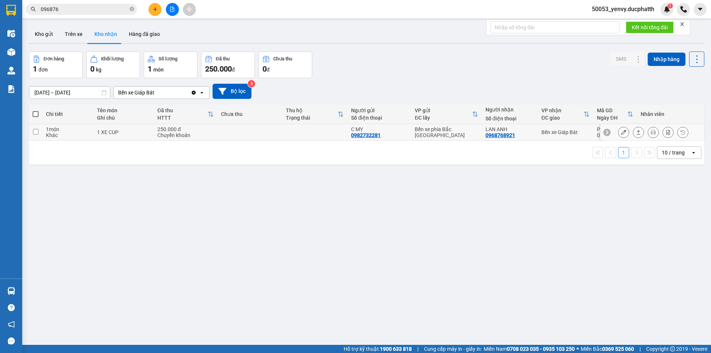
click at [621, 131] on icon at bounding box center [623, 132] width 5 height 5
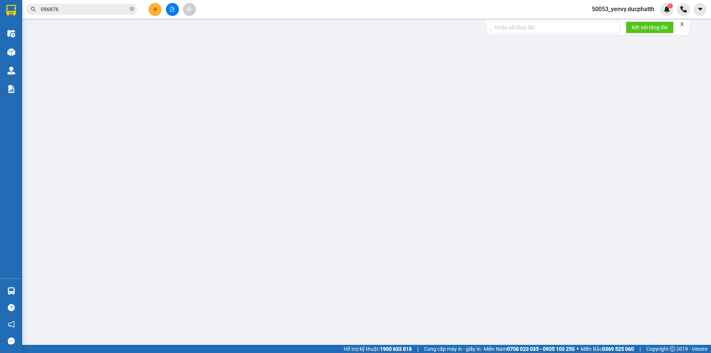
type input "0982732281"
type input "C MỴ"
type input "0968768921"
type input "LAN ANH"
type input "CK 8H51 [DATE] (VTB) [PERSON_NAME]"
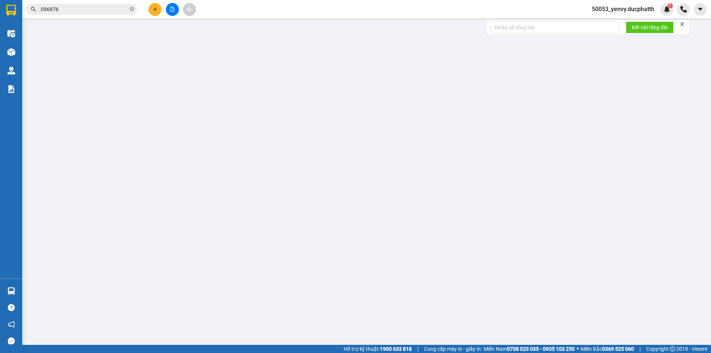
type input "250.000"
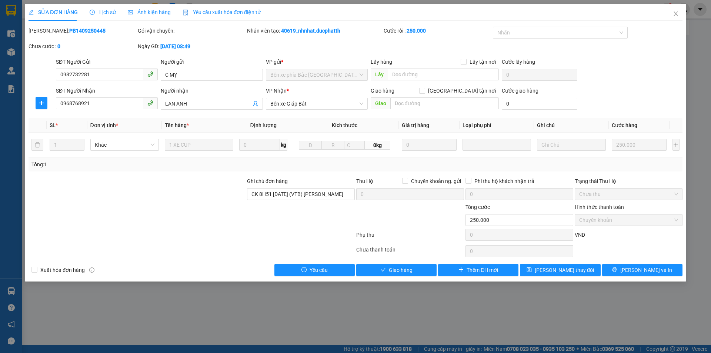
click at [395, 276] on div "SỬA ĐƠN HÀNG Lịch sử Ảnh kiện hàng Yêu cầu xuất hóa đơn điện tử Total Paid Fee …" at bounding box center [355, 143] width 661 height 278
click at [404, 270] on span "Giao hàng" at bounding box center [401, 270] width 24 height 8
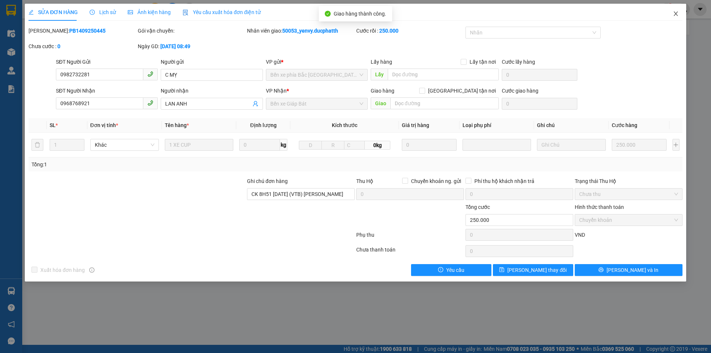
click at [675, 13] on icon "close" at bounding box center [675, 13] width 4 height 4
